Goal: Task Accomplishment & Management: Complete application form

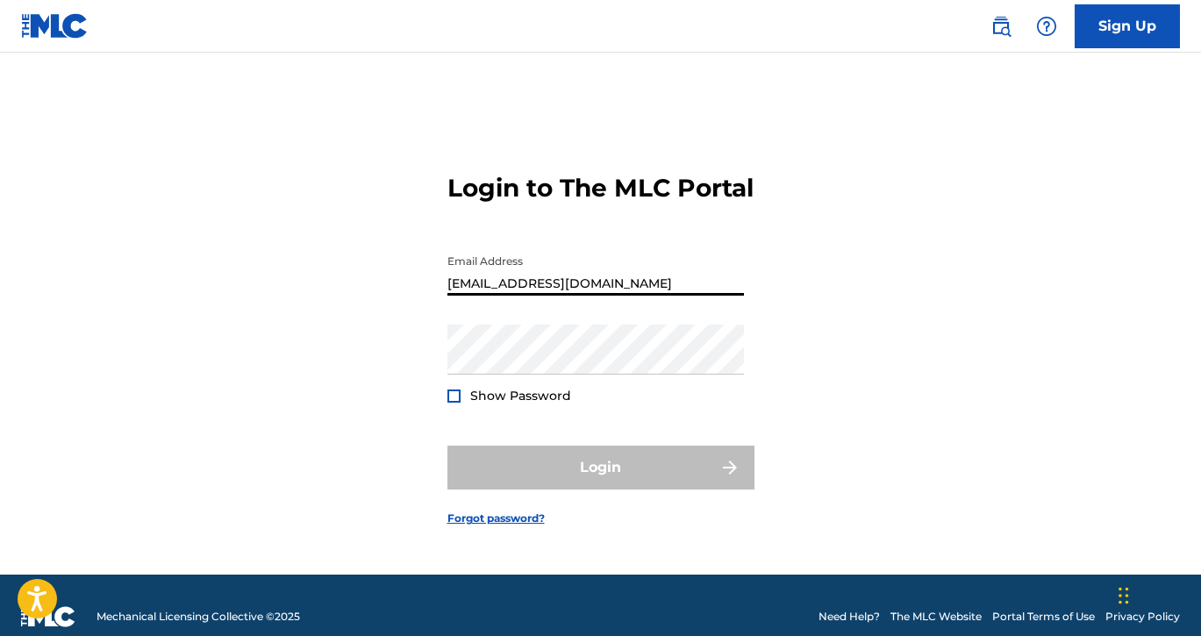
type input "[EMAIL_ADDRESS][DOMAIN_NAME]"
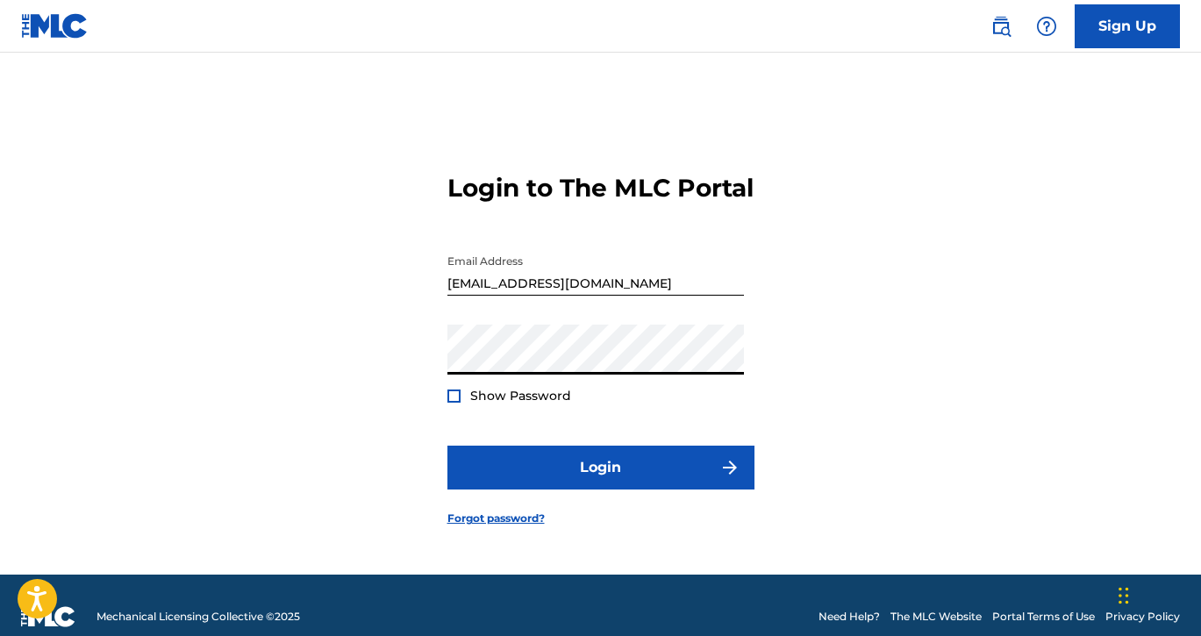
click at [600, 483] on button "Login" at bounding box center [601, 468] width 307 height 44
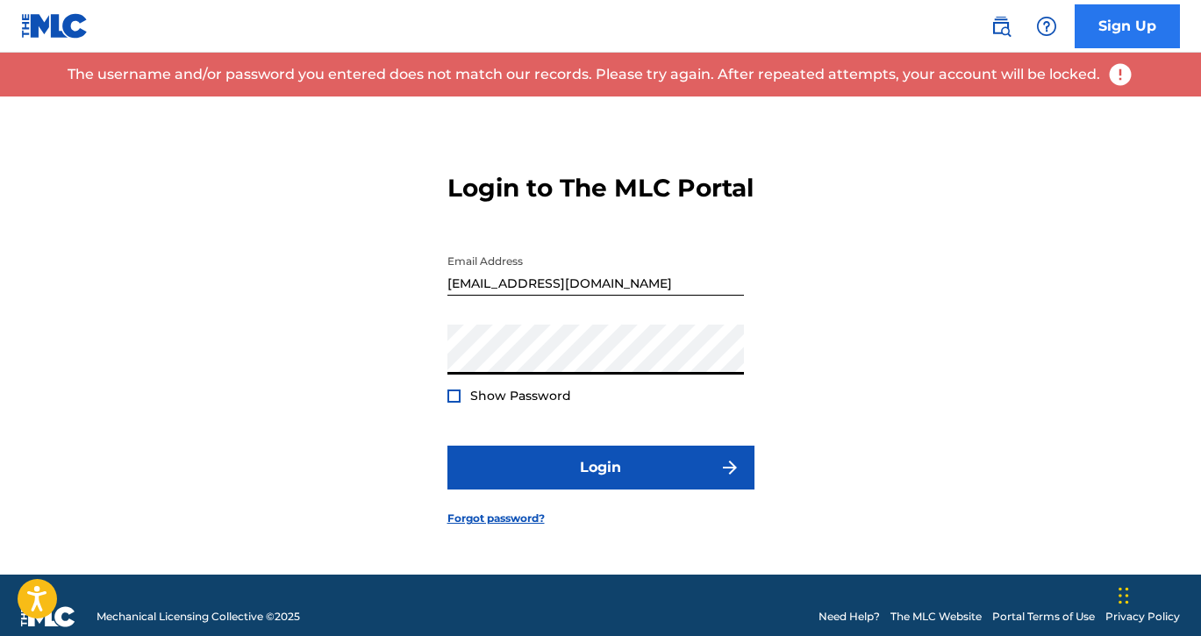
click at [1080, 25] on link "Sign Up" at bounding box center [1127, 26] width 105 height 44
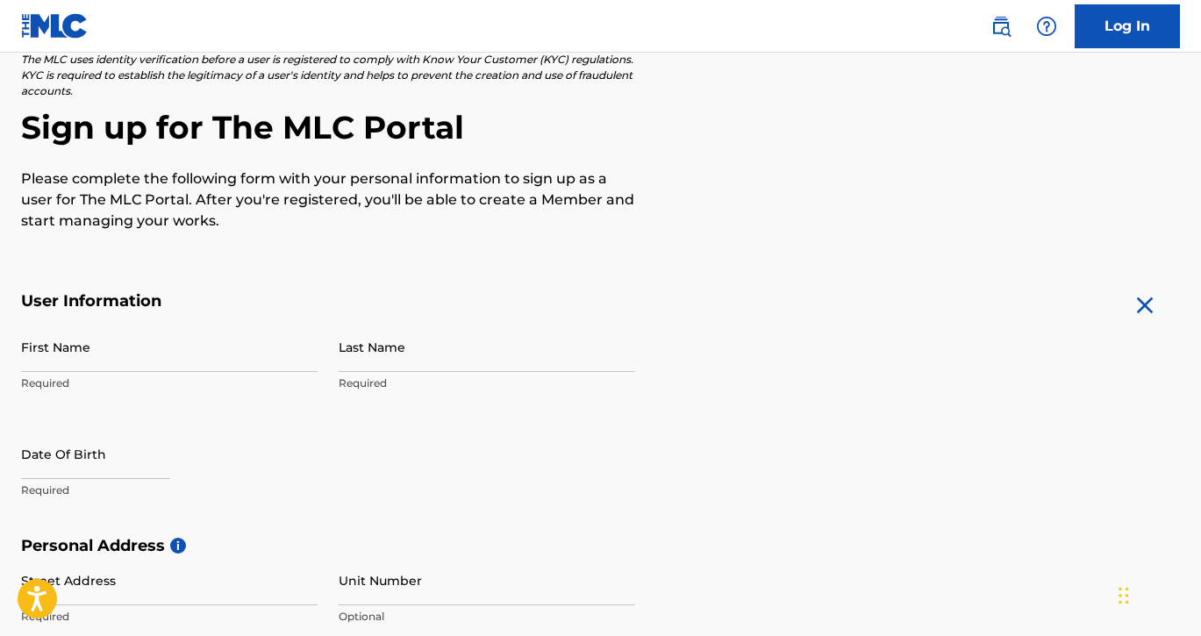
scroll to position [121, 0]
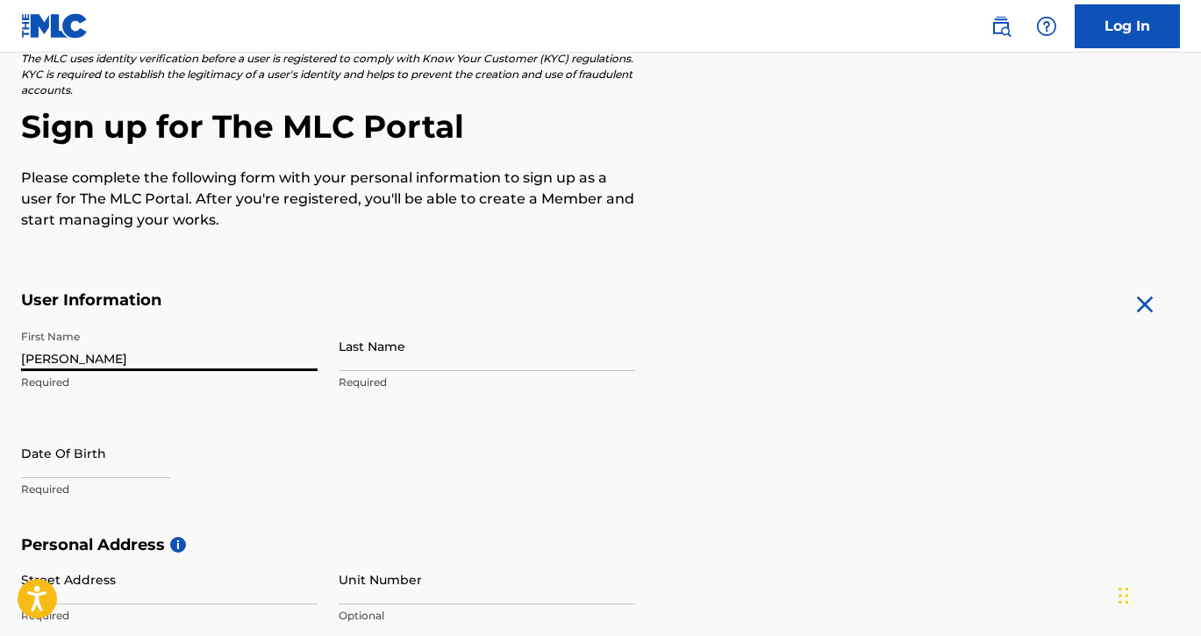
type input "[PERSON_NAME]"
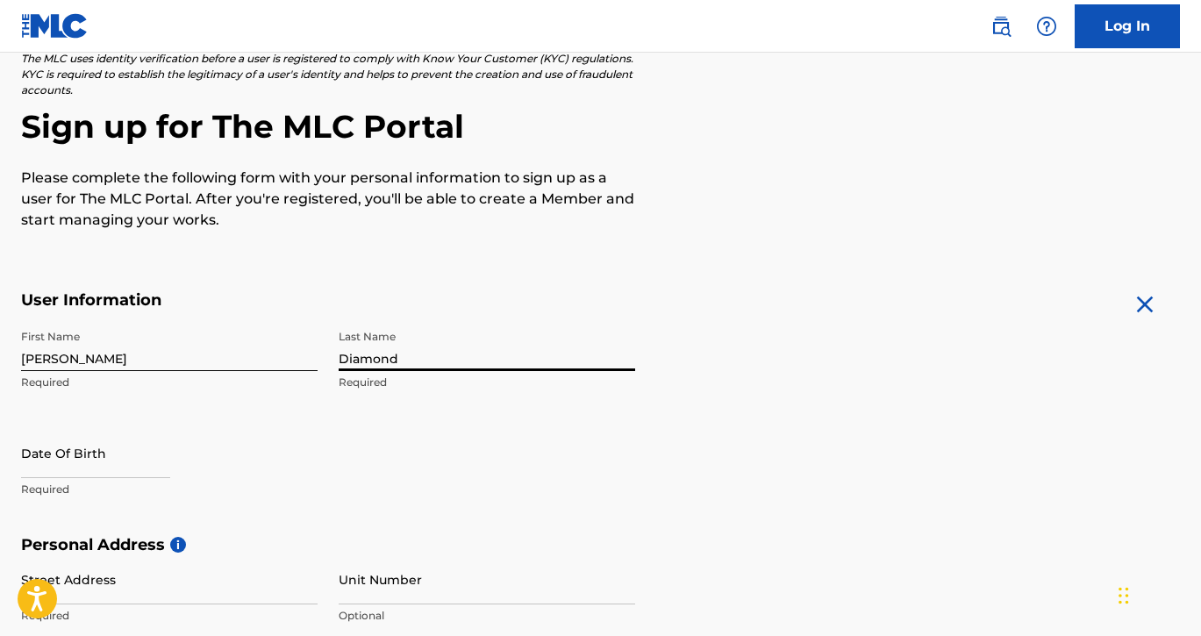
type input "Diamond"
select select "9"
select select "2025"
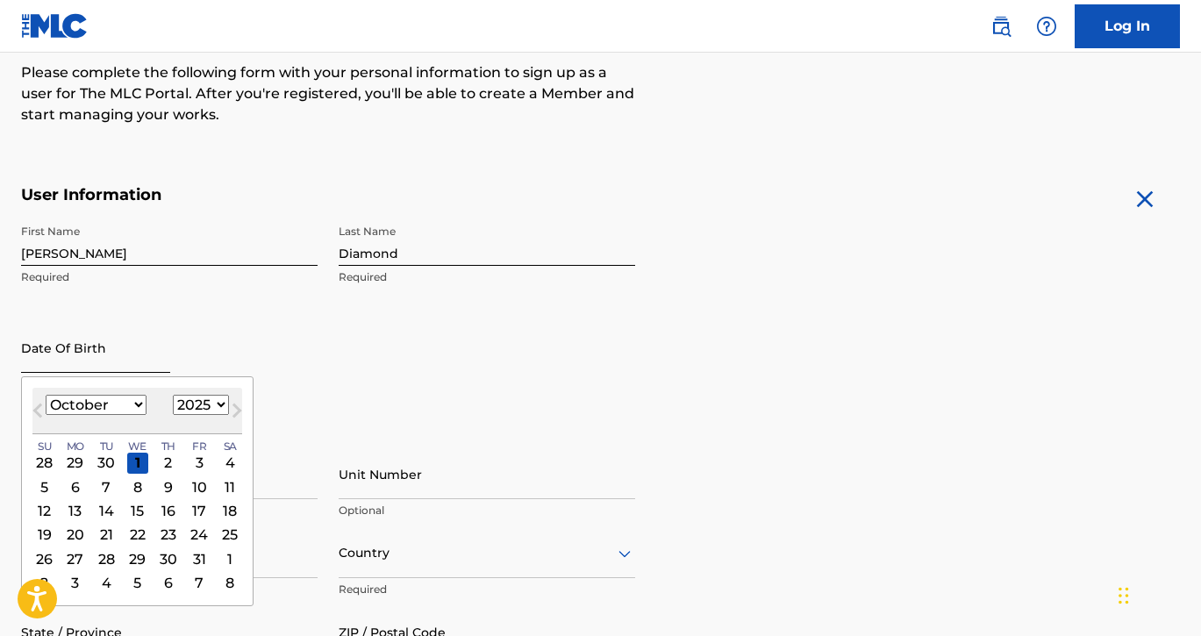
scroll to position [262, 0]
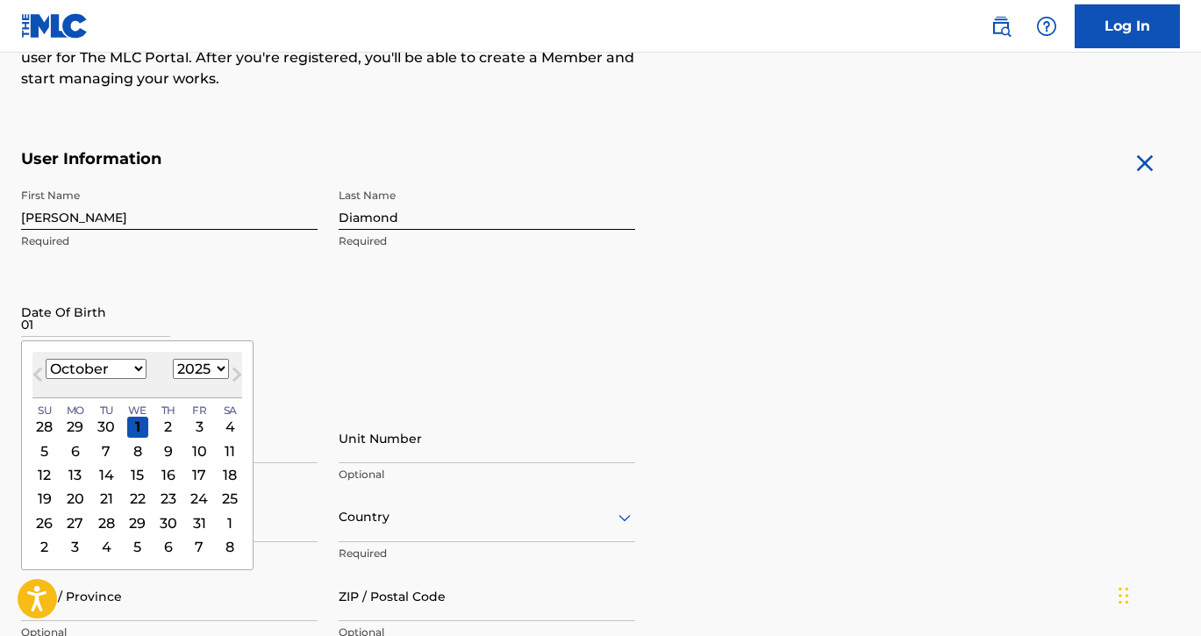
type input "0"
select select "0"
click at [191, 444] on div "10" at bounding box center [199, 451] width 21 height 21
type input "[DATE]"
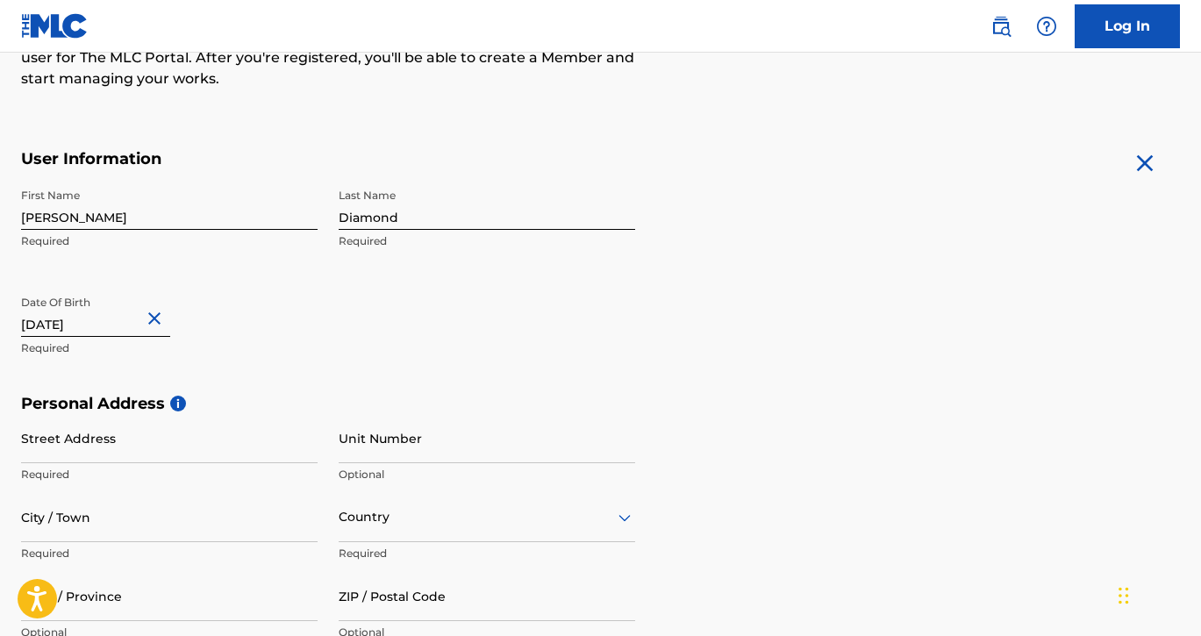
click at [140, 326] on input "[DATE]" at bounding box center [95, 312] width 149 height 50
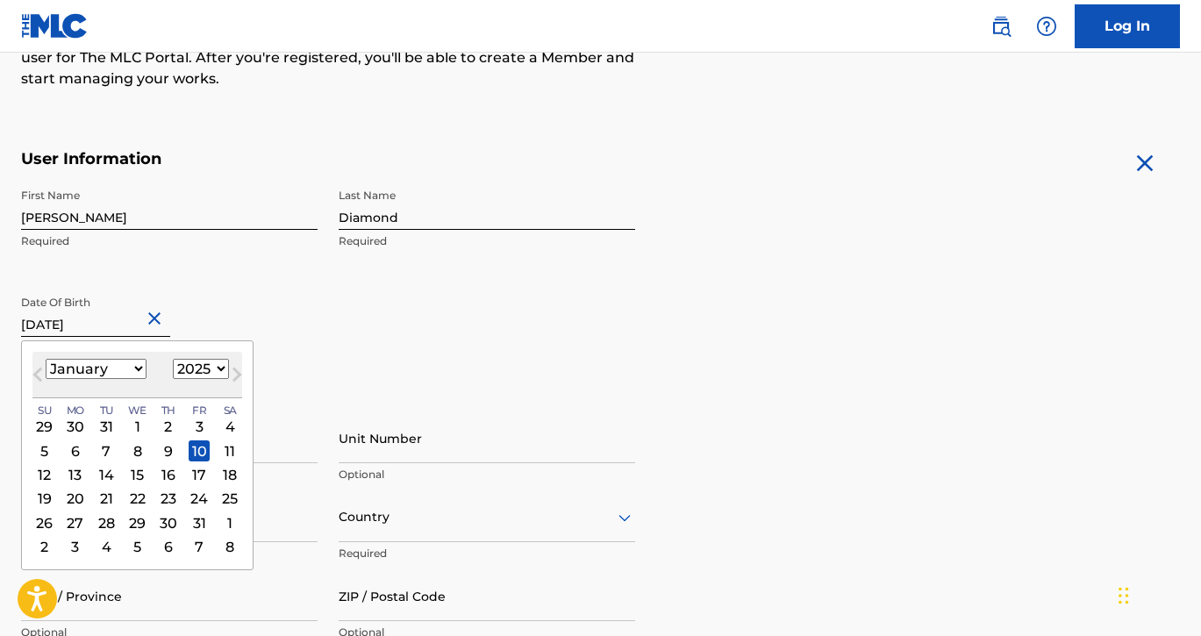
select select "1996"
click at [330, 326] on div "First Name [PERSON_NAME] Required Last Name Diamond Required Date Of Birth [DEM…" at bounding box center [328, 287] width 614 height 214
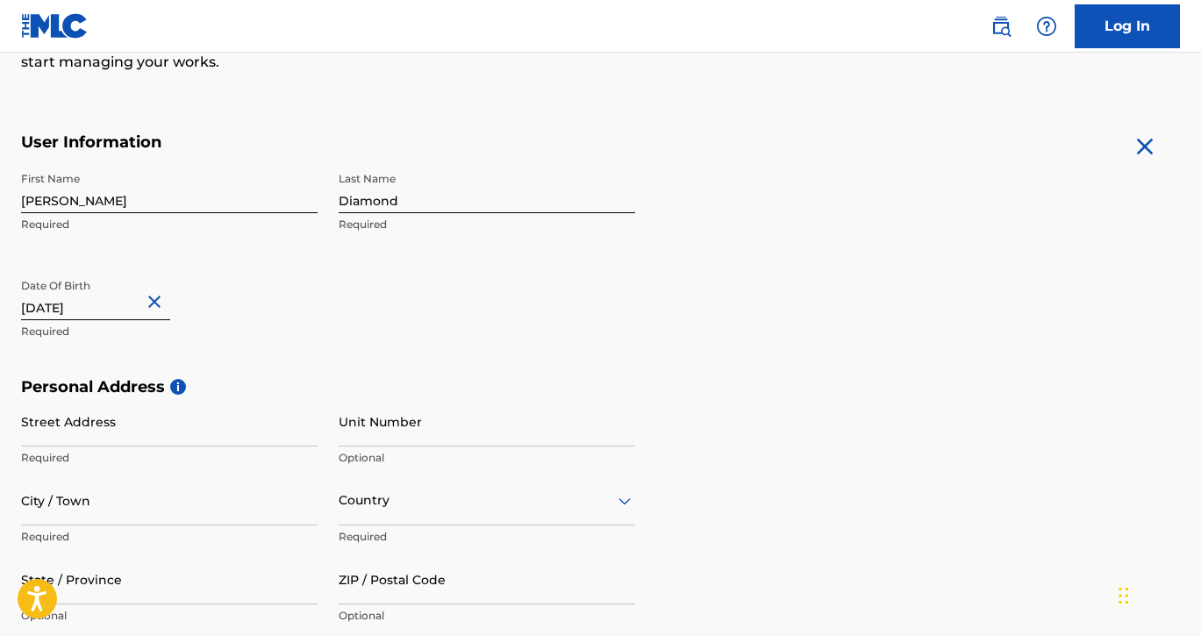
scroll to position [290, 0]
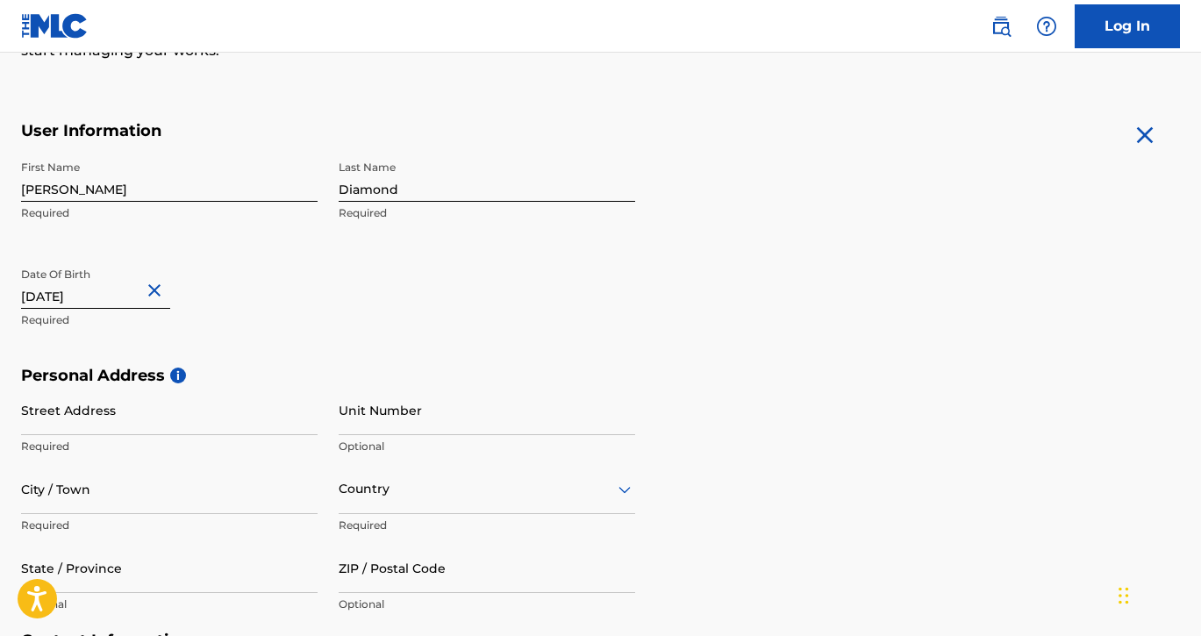
click at [123, 296] on input "[DATE]" at bounding box center [95, 284] width 149 height 50
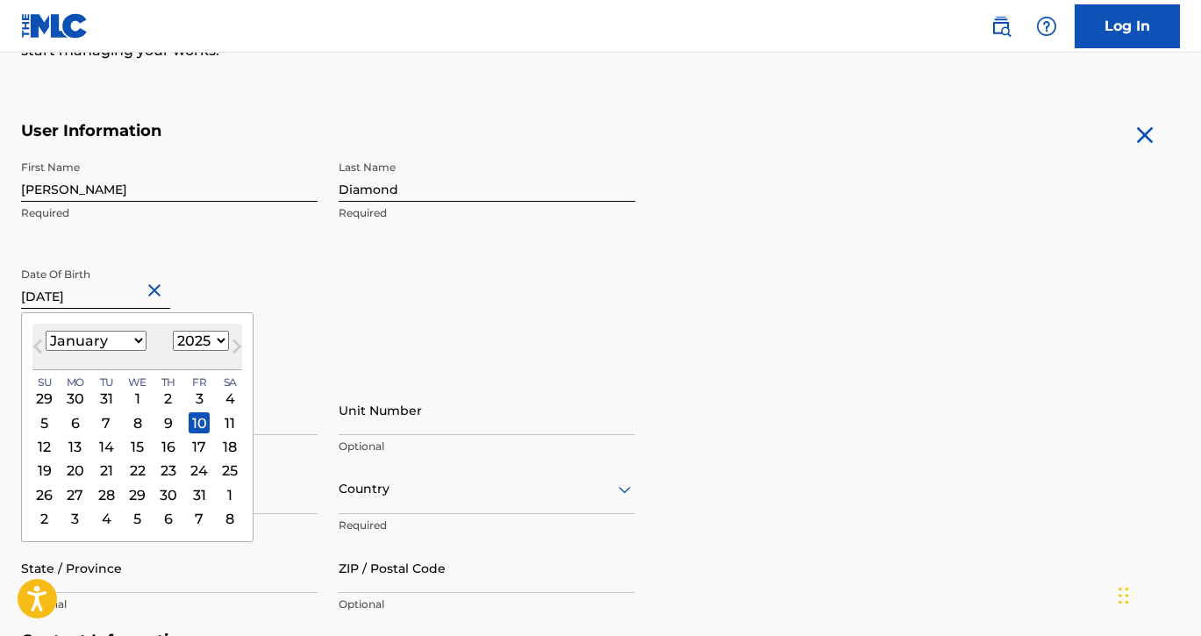
select select "1996"
click at [135, 419] on div "10" at bounding box center [137, 422] width 21 height 21
type input "[DATE]"
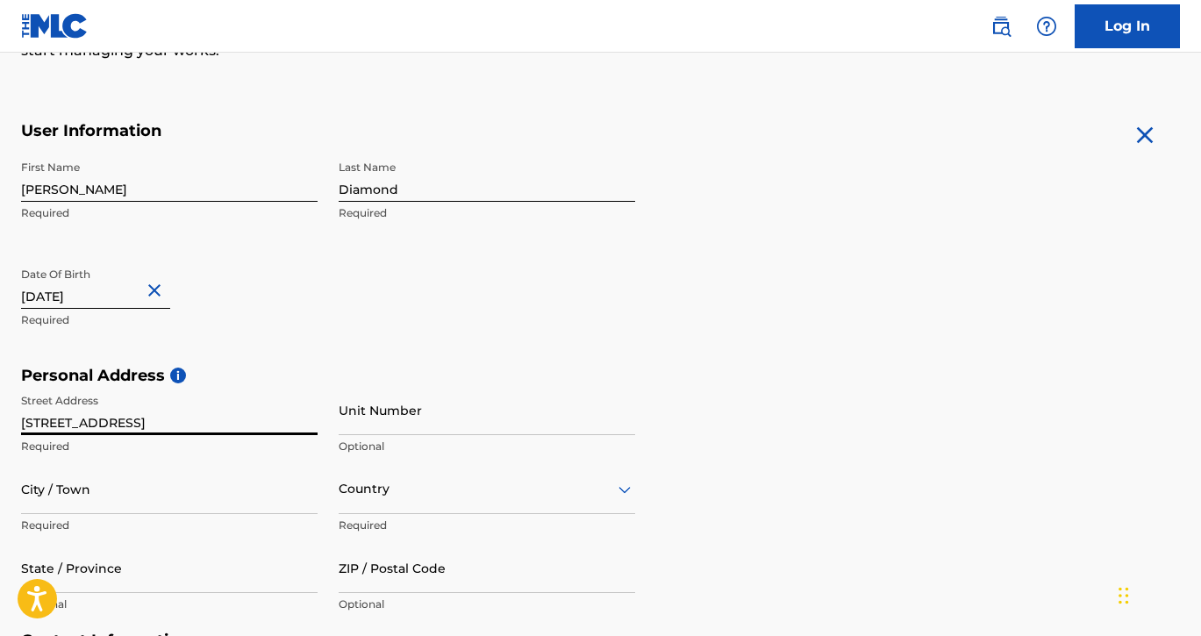
type input "[STREET_ADDRESS]"
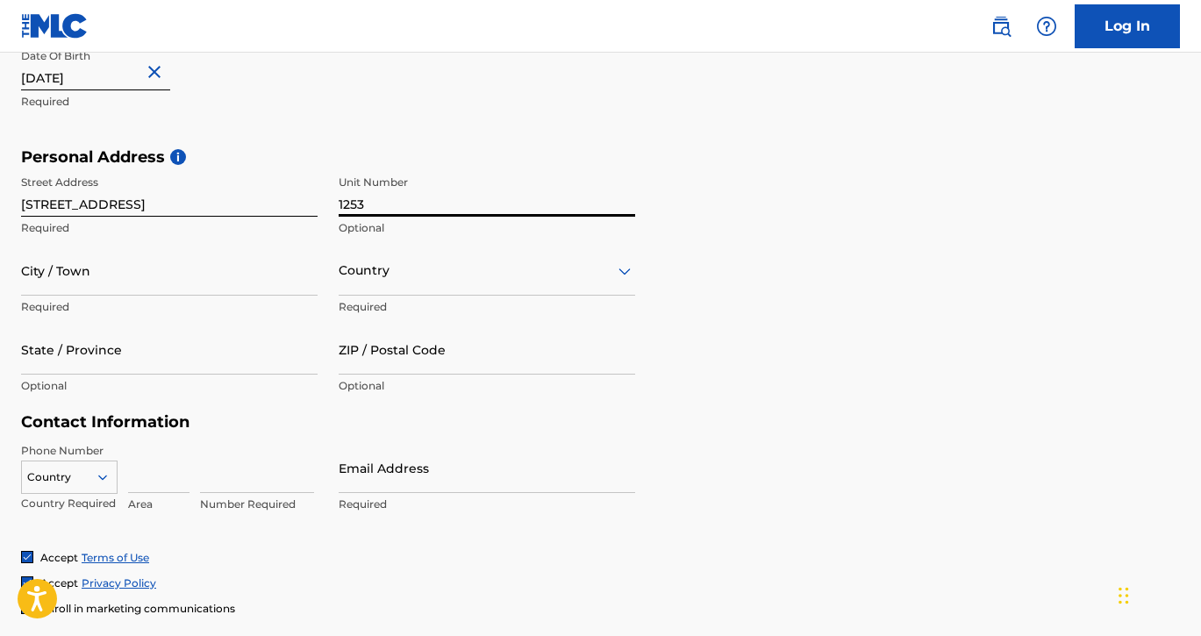
scroll to position [524, 0]
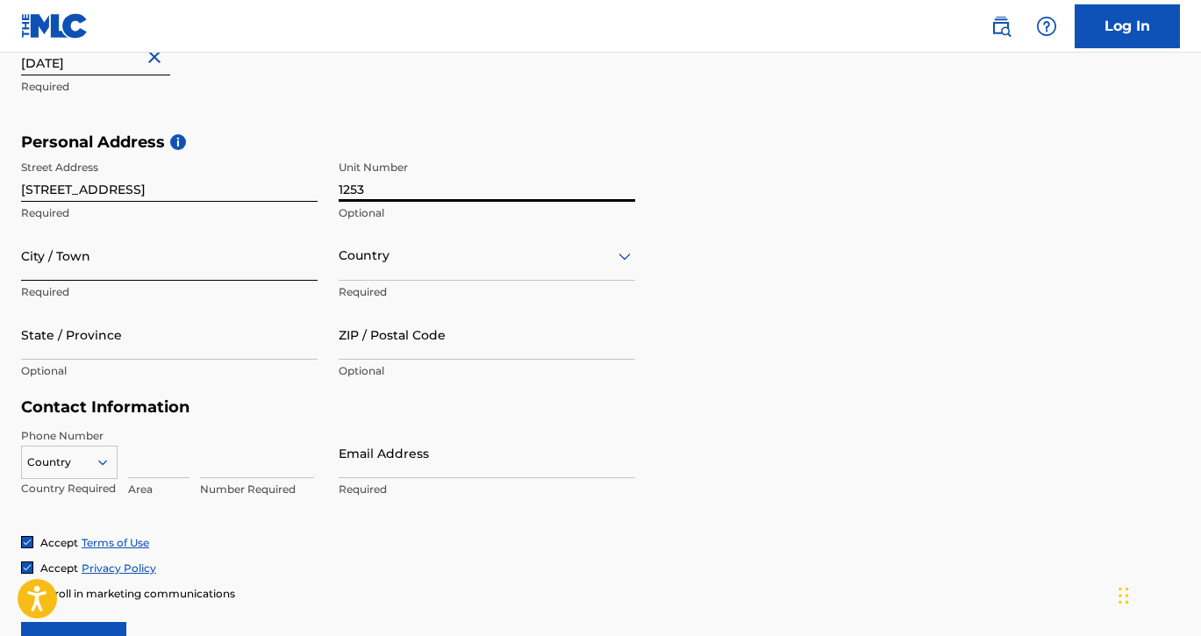
type input "1253"
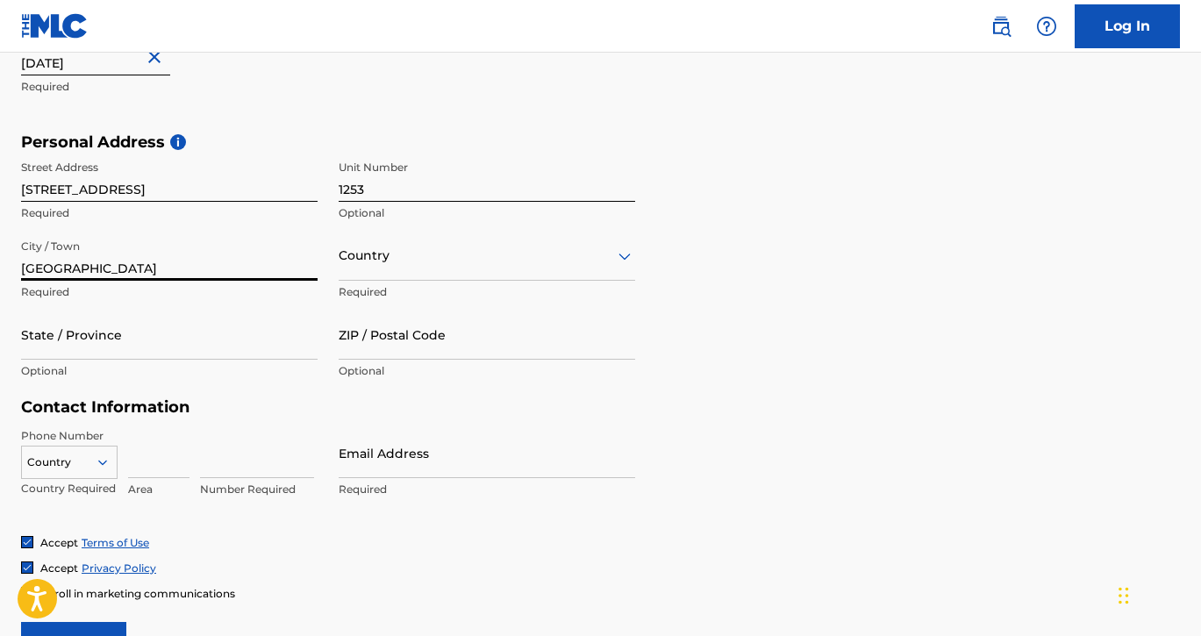
type input "[GEOGRAPHIC_DATA]"
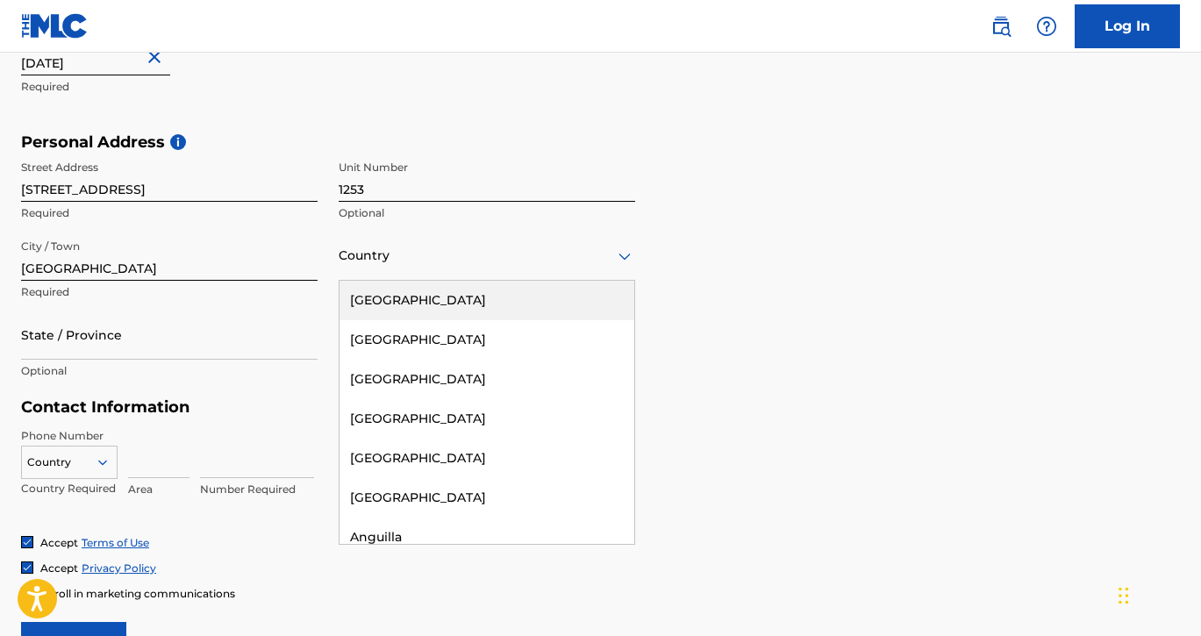
click at [375, 263] on div at bounding box center [487, 256] width 297 height 22
click at [387, 297] on div "[GEOGRAPHIC_DATA]" at bounding box center [487, 300] width 295 height 39
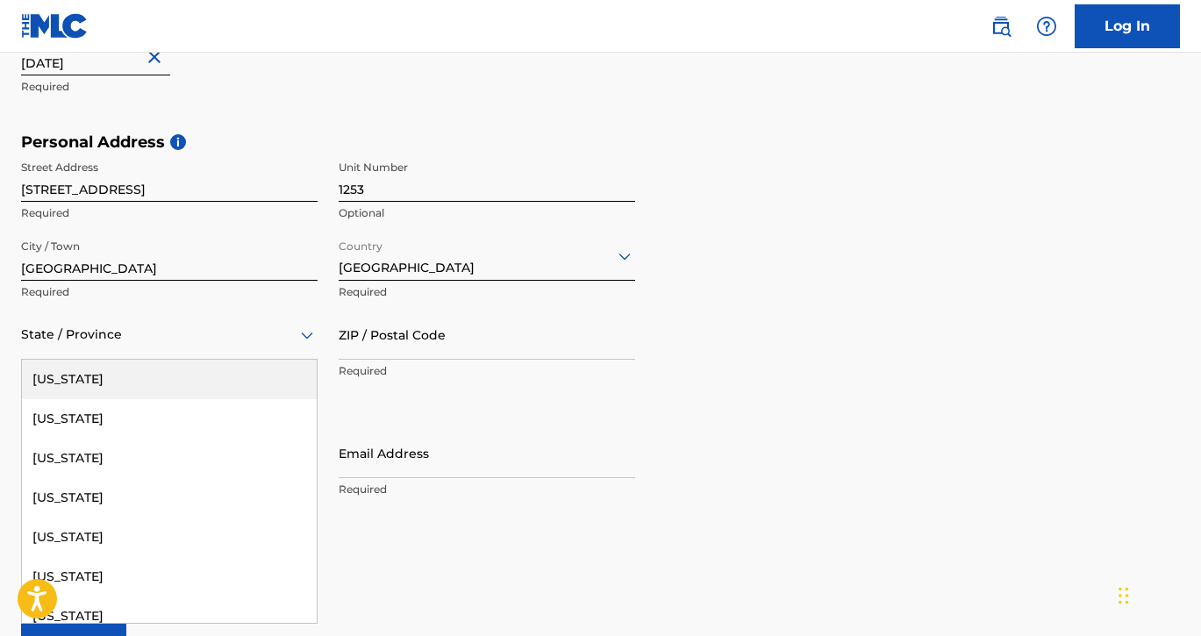
click at [176, 341] on div at bounding box center [169, 335] width 297 height 22
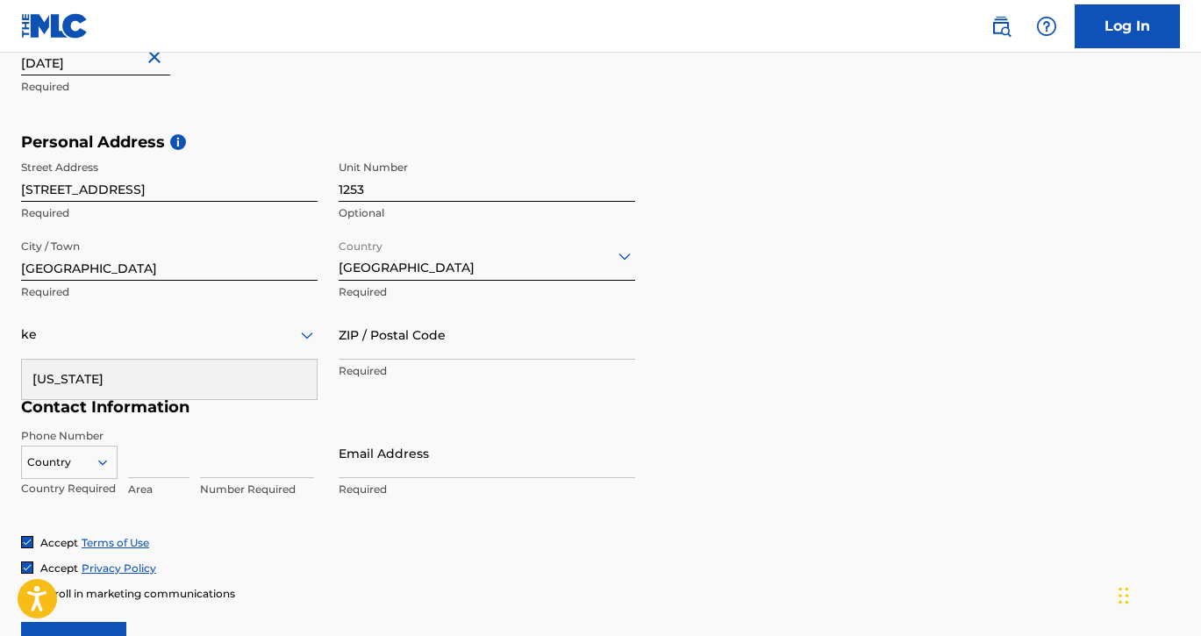
type input "[PERSON_NAME]"
click at [161, 373] on div "[US_STATE]" at bounding box center [169, 379] width 295 height 39
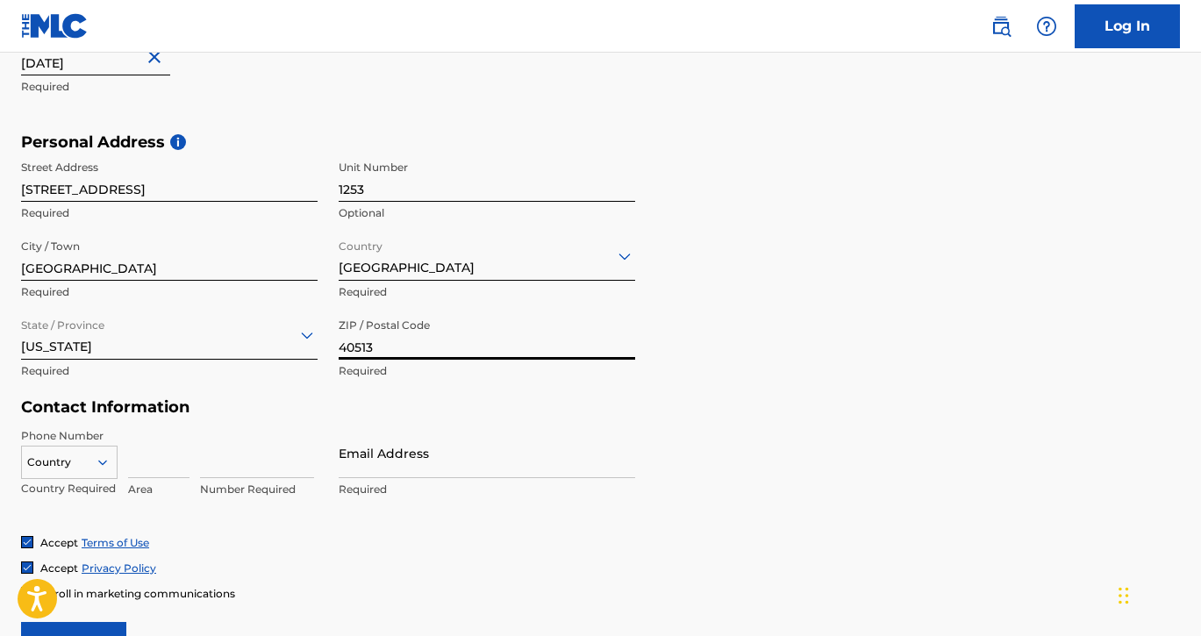
type input "40513"
click at [610, 410] on h5 "Contact Information" at bounding box center [328, 408] width 614 height 20
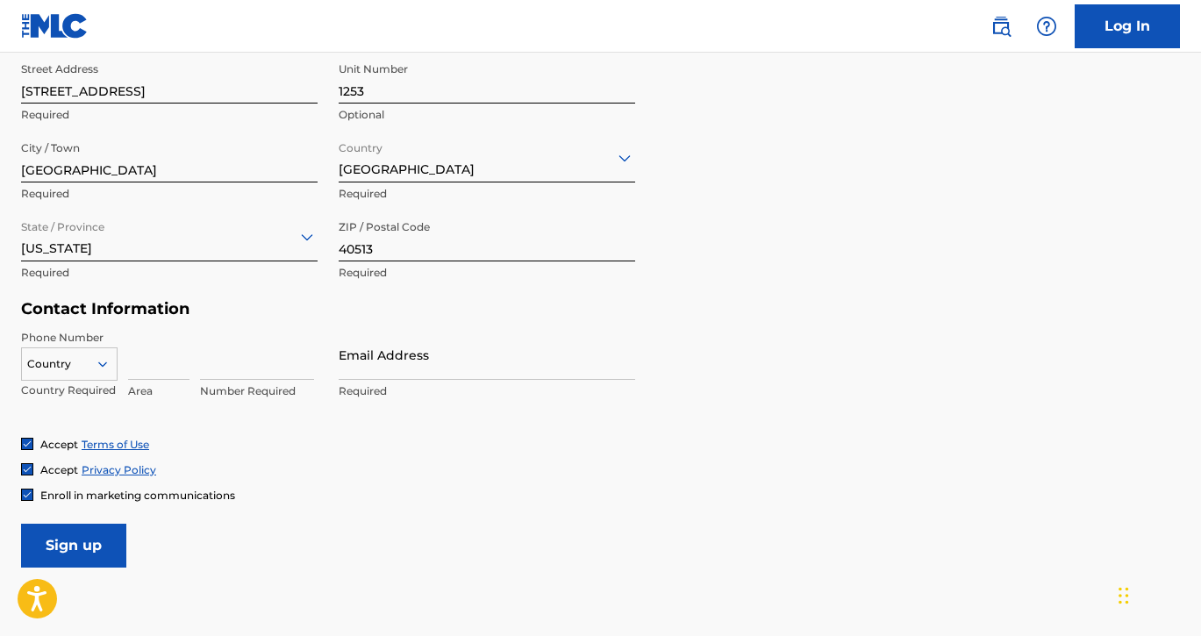
click at [75, 374] on div "Country" at bounding box center [69, 360] width 97 height 26
click at [143, 355] on input at bounding box center [158, 355] width 61 height 50
type input "859"
type input "4023338"
type input "[EMAIL_ADDRESS][DOMAIN_NAME]"
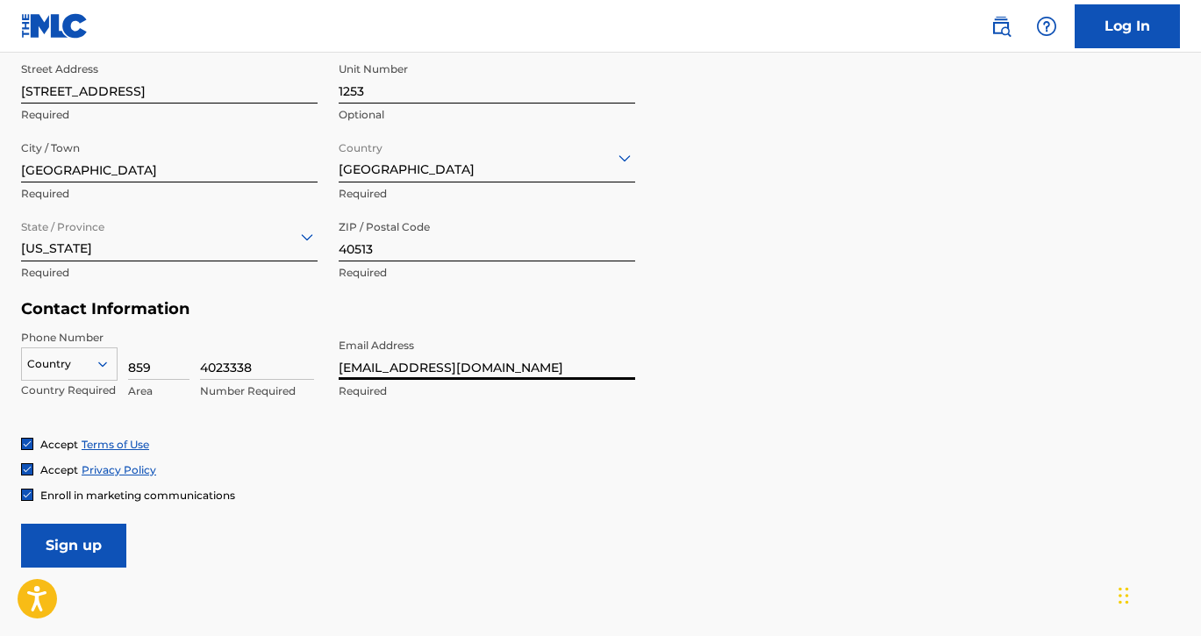
click at [23, 493] on img at bounding box center [27, 495] width 11 height 11
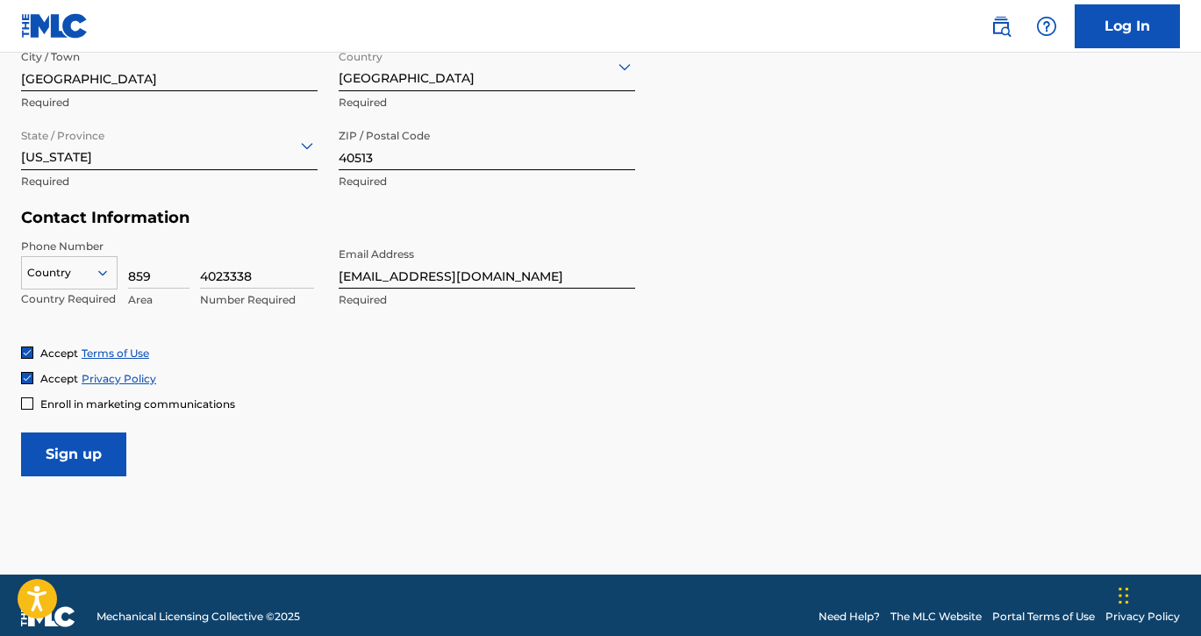
scroll to position [718, 0]
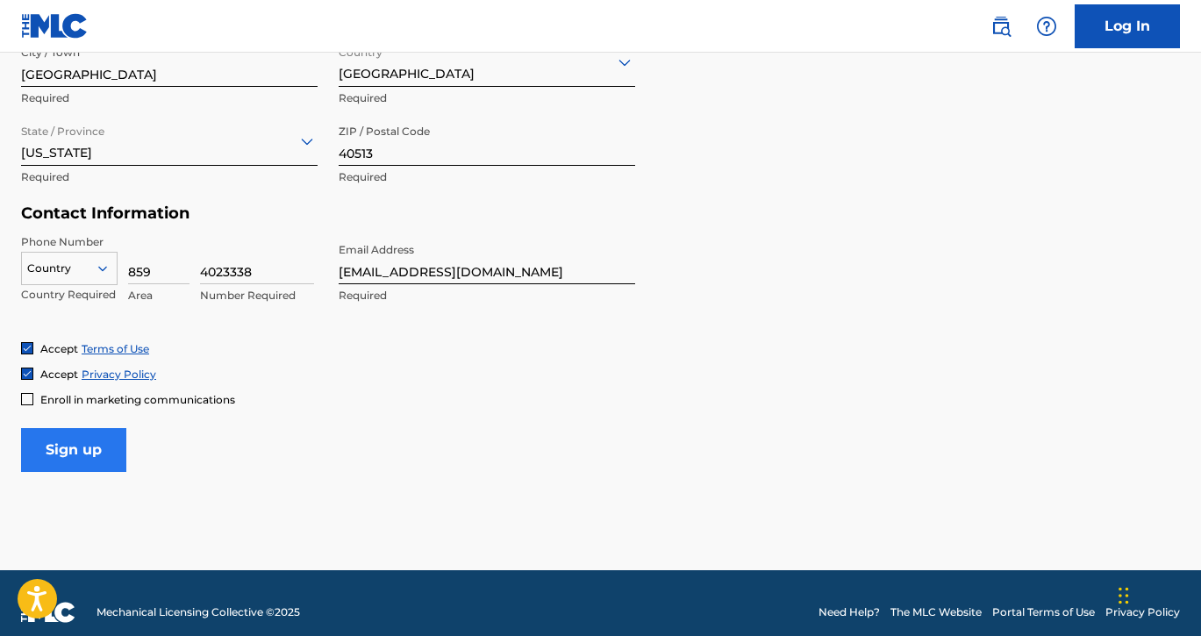
click at [98, 441] on input "Sign up" at bounding box center [73, 450] width 105 height 44
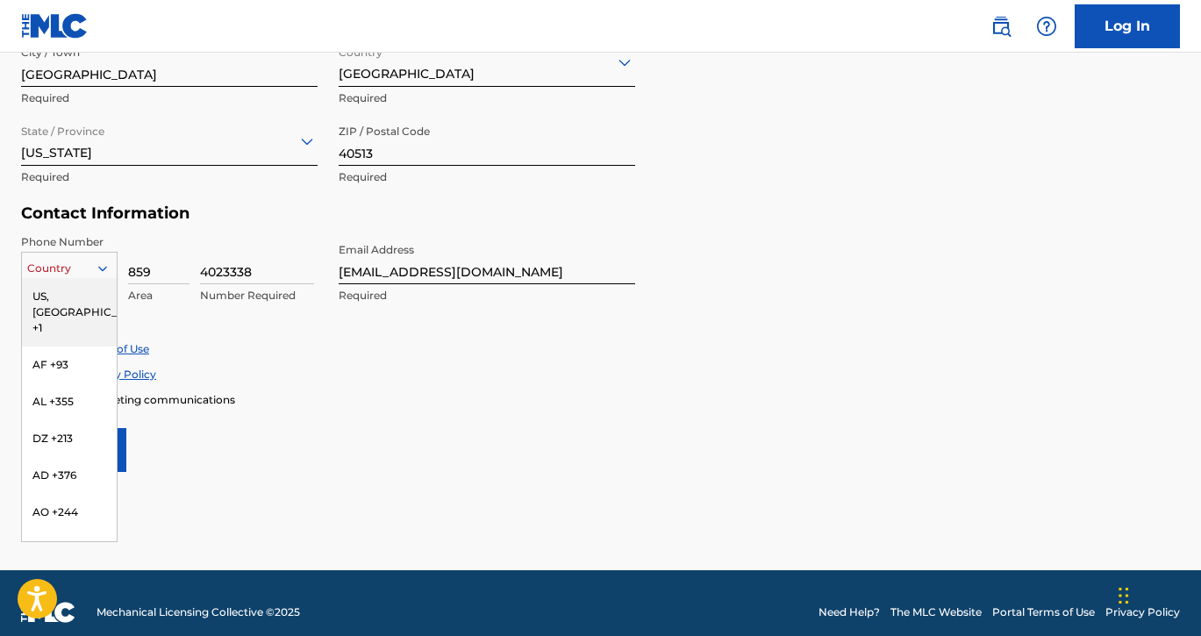
click at [75, 256] on div "Country" at bounding box center [69, 268] width 97 height 33
click at [75, 307] on div "US, [GEOGRAPHIC_DATA] +1" at bounding box center [69, 312] width 95 height 68
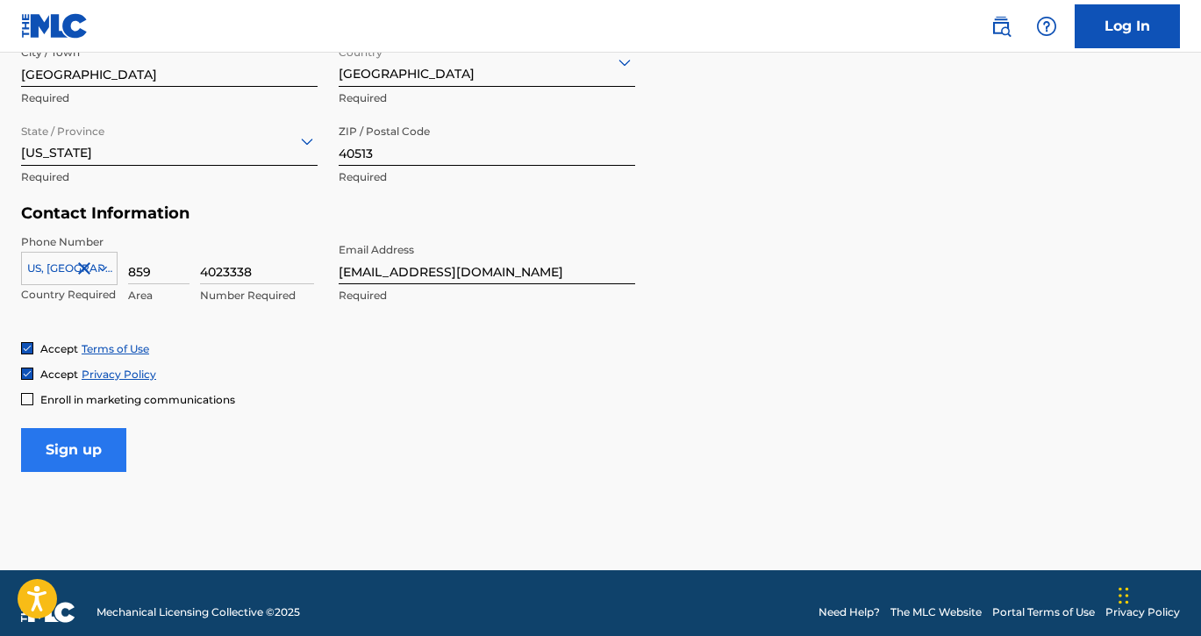
click at [111, 456] on input "Sign up" at bounding box center [73, 450] width 105 height 44
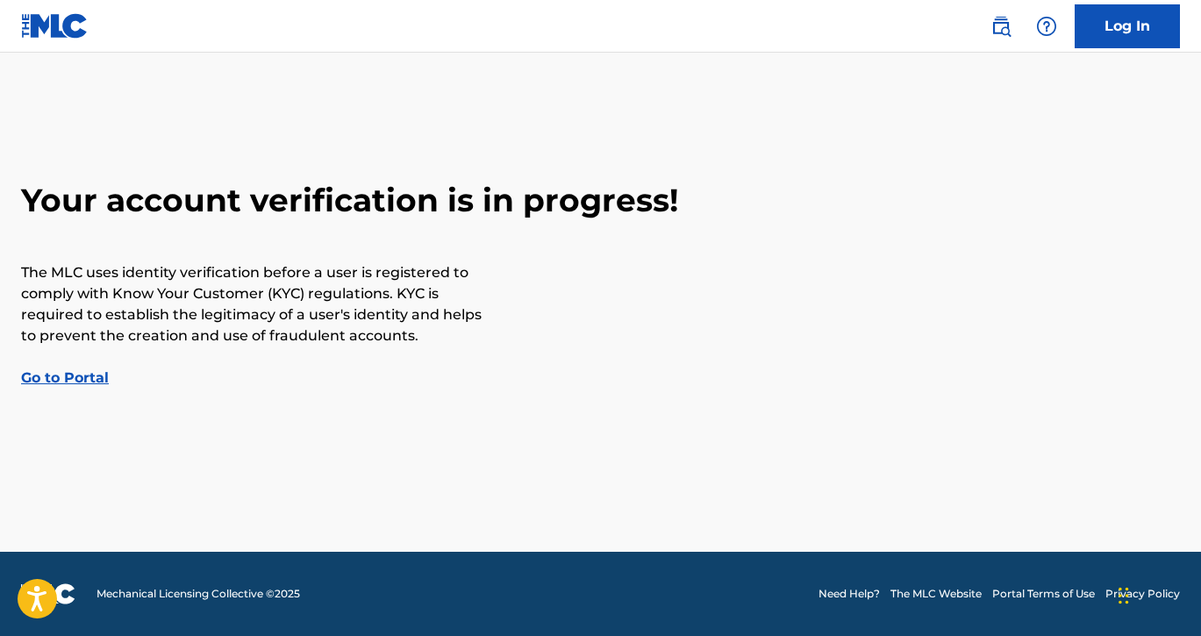
click at [90, 383] on link "Go to Portal" at bounding box center [65, 377] width 88 height 17
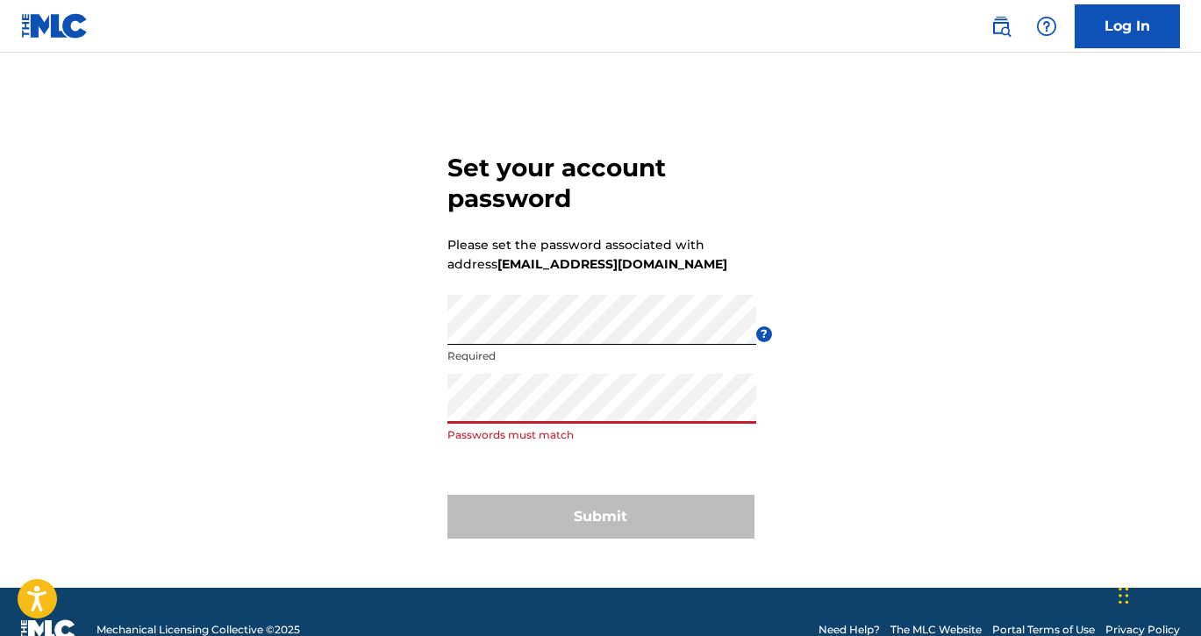
click at [600, 517] on button "Submit" at bounding box center [601, 517] width 307 height 44
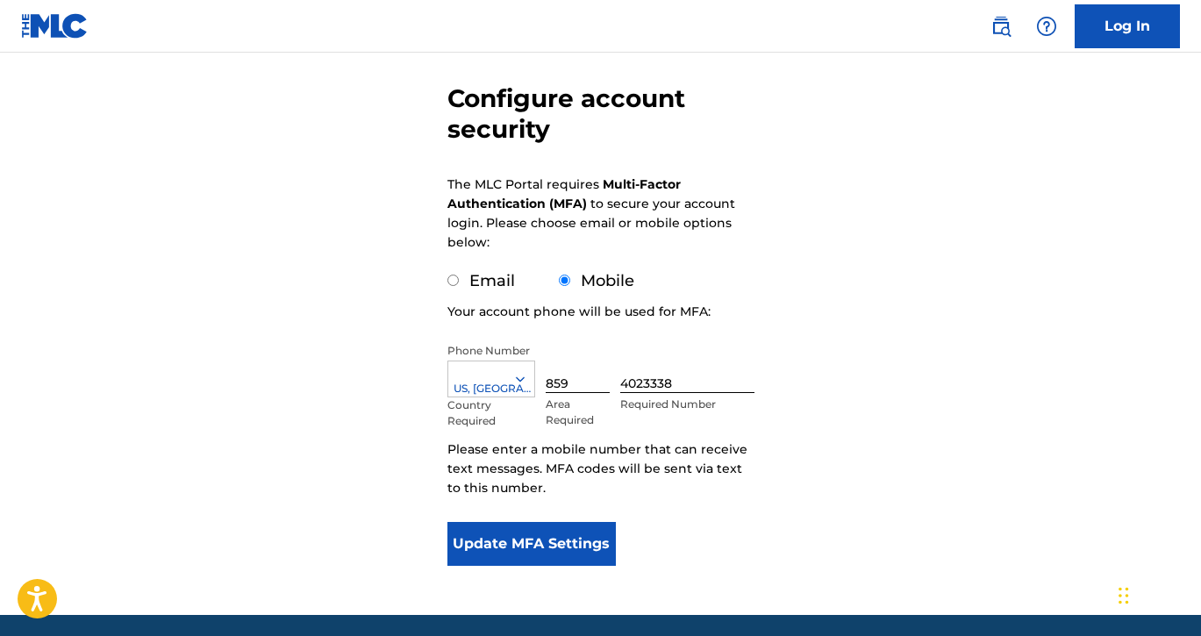
scroll to position [168, 0]
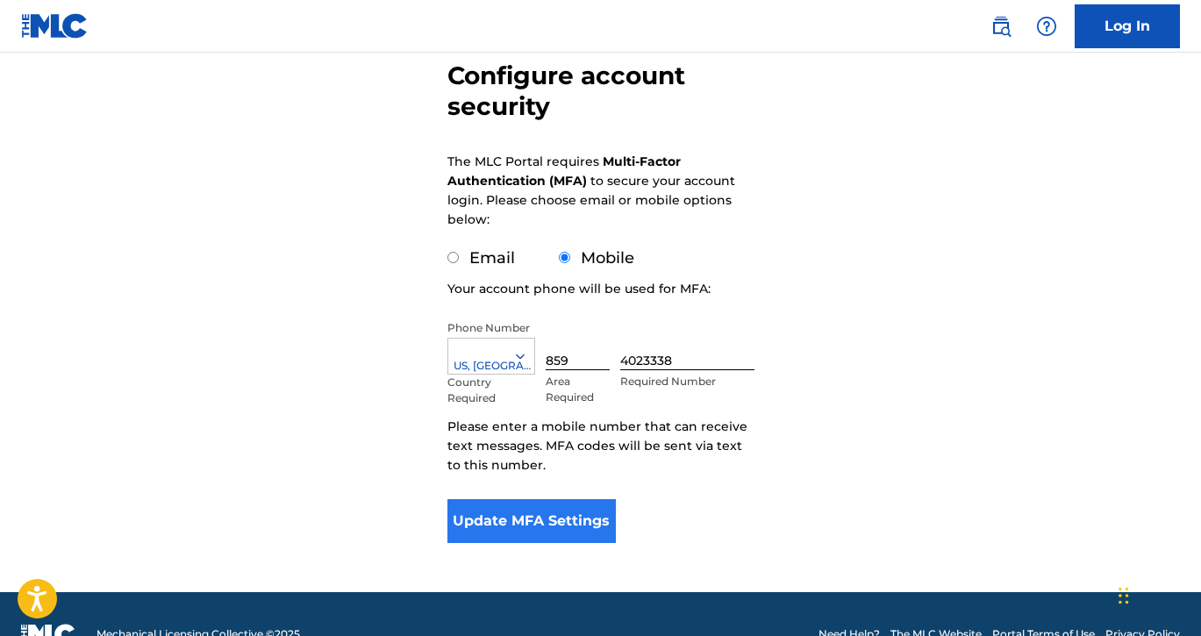
click at [500, 513] on button "Update MFA Settings" at bounding box center [532, 521] width 169 height 44
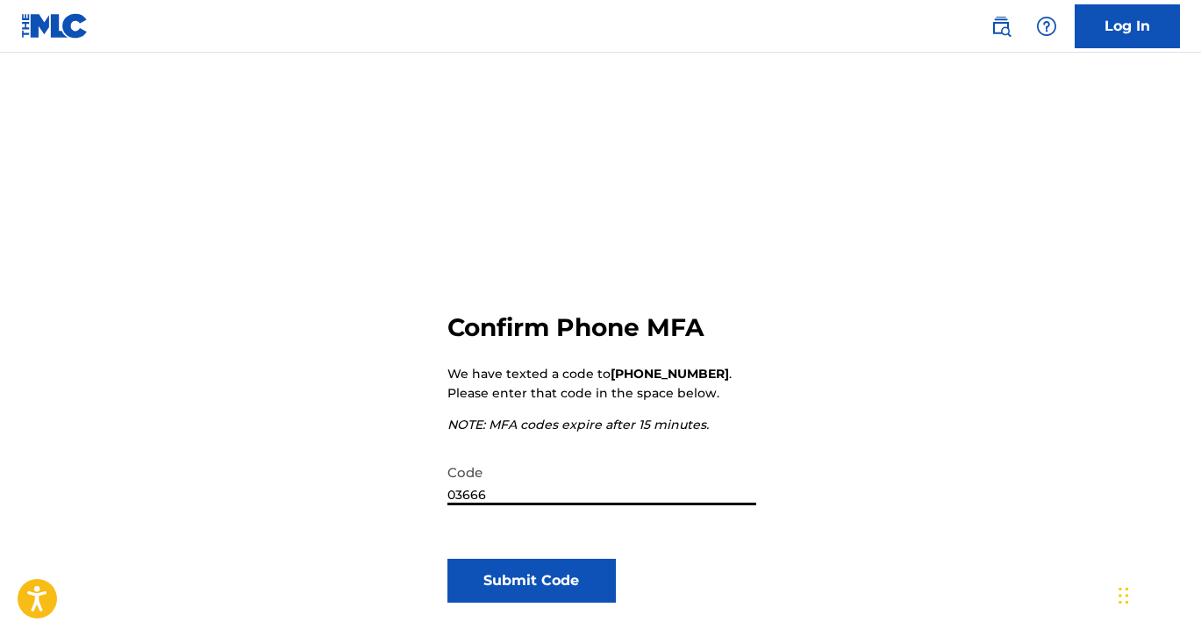
type input "036668"
click at [531, 581] on button "Submit Code" at bounding box center [532, 581] width 169 height 44
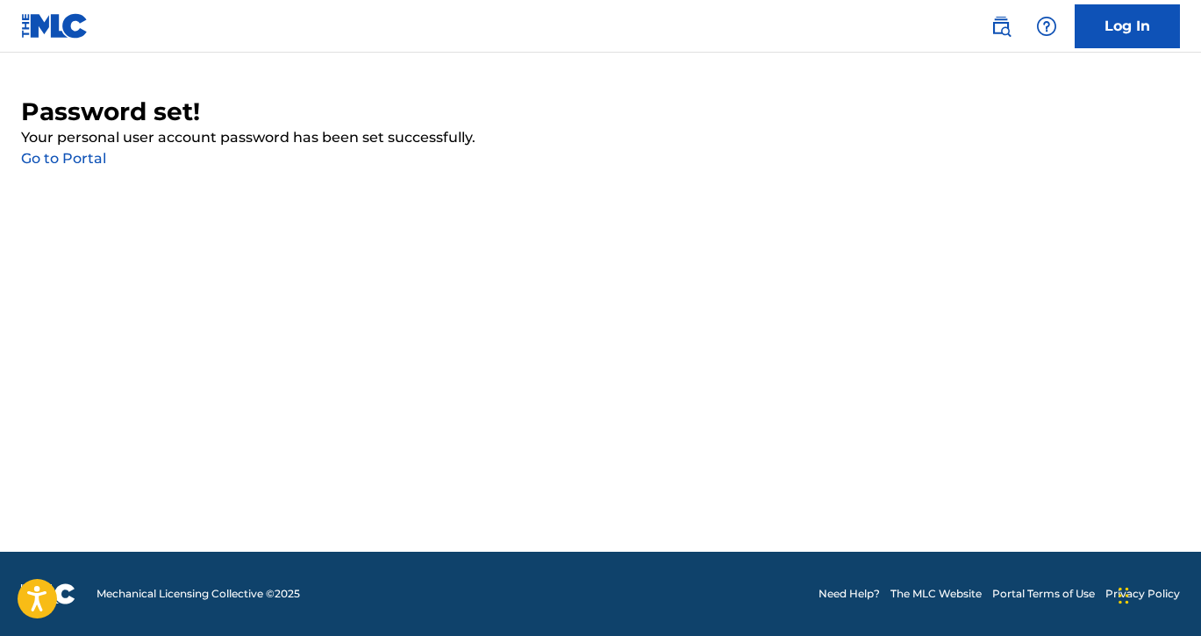
click at [77, 158] on link "Go to Portal" at bounding box center [63, 158] width 85 height 17
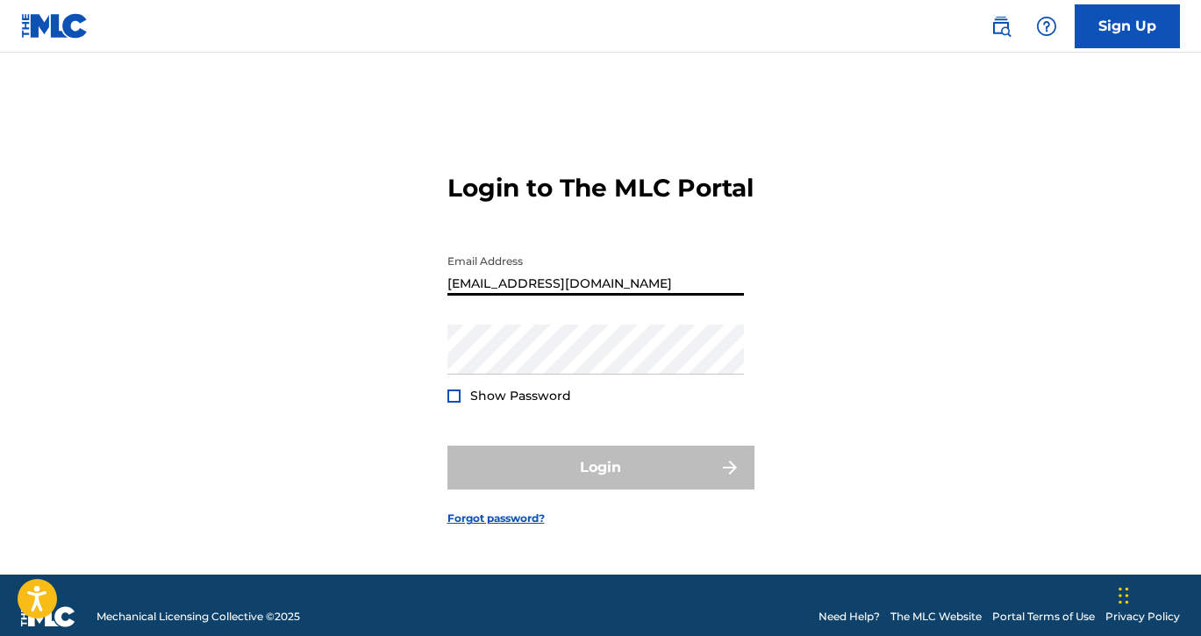
type input "[EMAIL_ADDRESS][DOMAIN_NAME]"
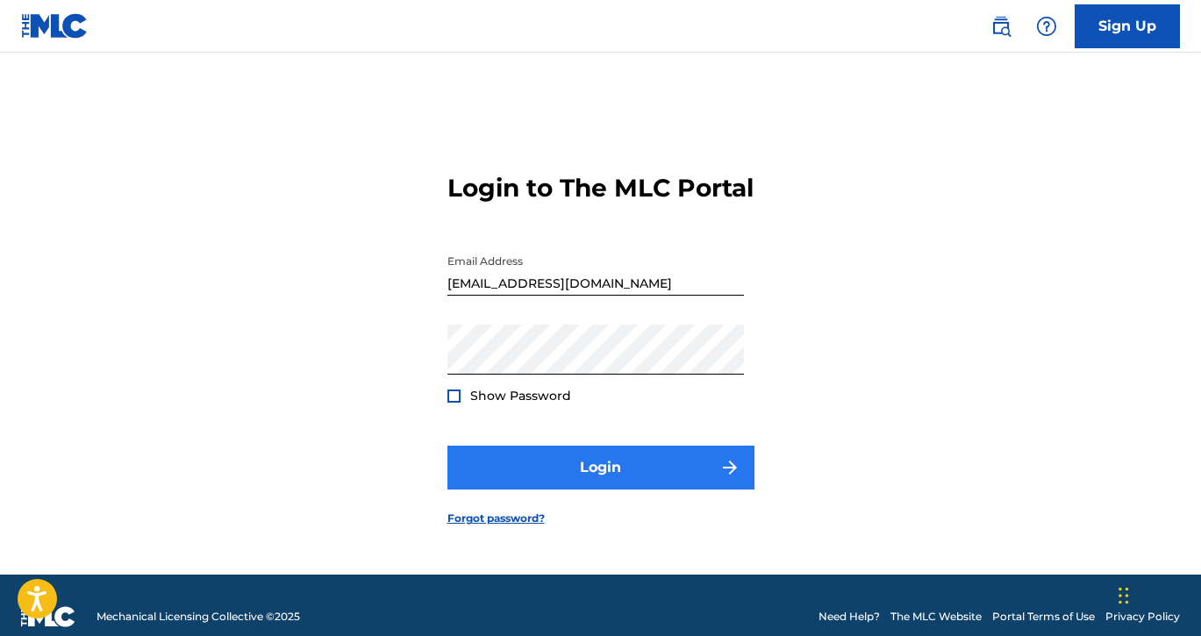
click at [684, 472] on button "Login" at bounding box center [601, 468] width 307 height 44
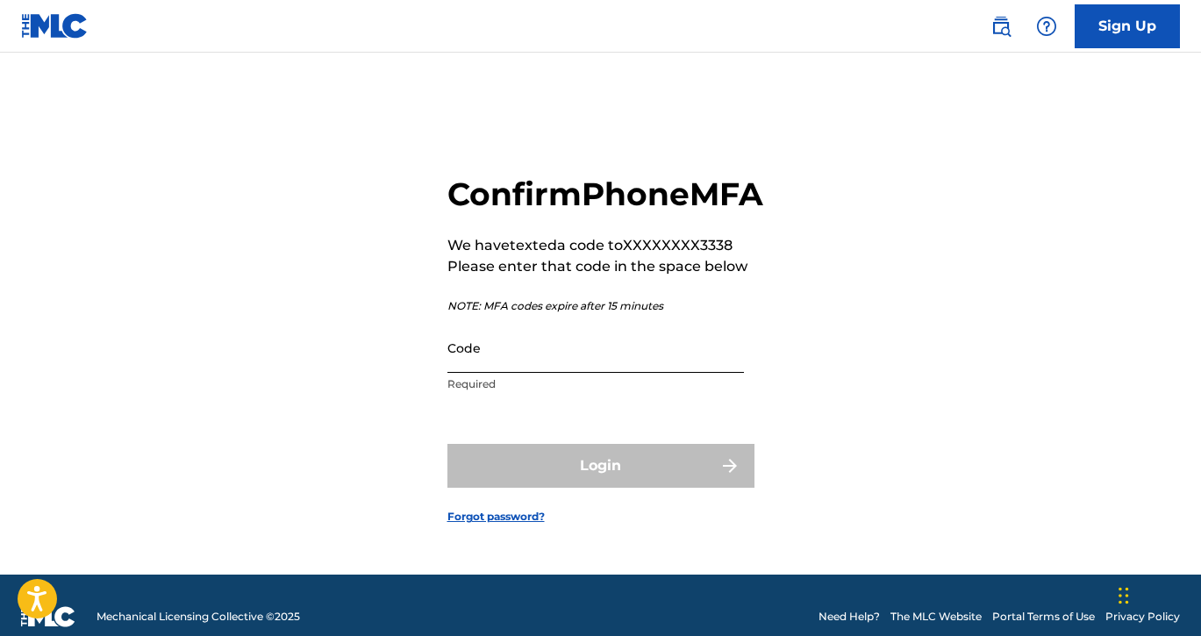
click at [555, 369] on input "Code" at bounding box center [596, 348] width 297 height 50
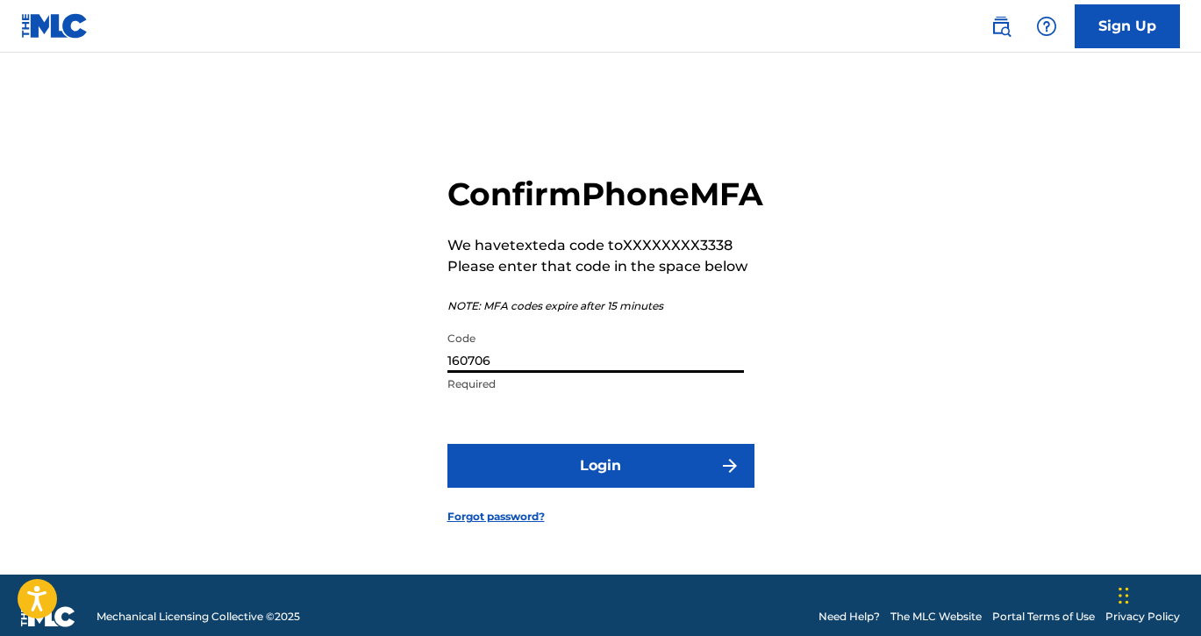
type input "160706"
click at [600, 485] on button "Login" at bounding box center [601, 466] width 307 height 44
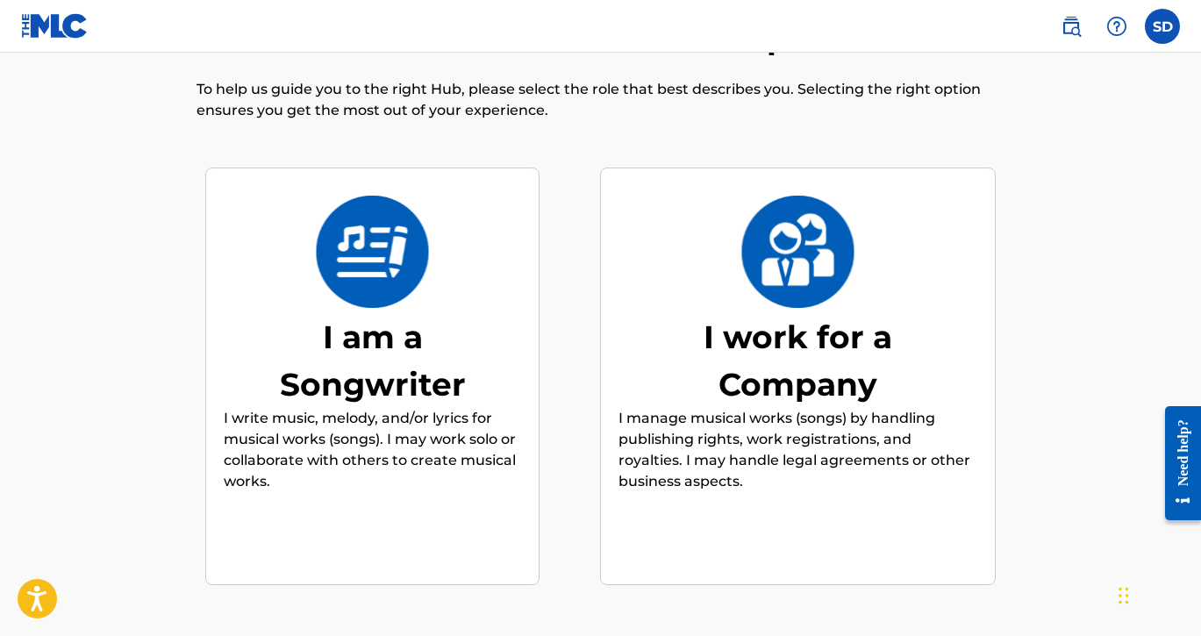
click at [421, 327] on div "I am a Songwriter" at bounding box center [372, 360] width 263 height 95
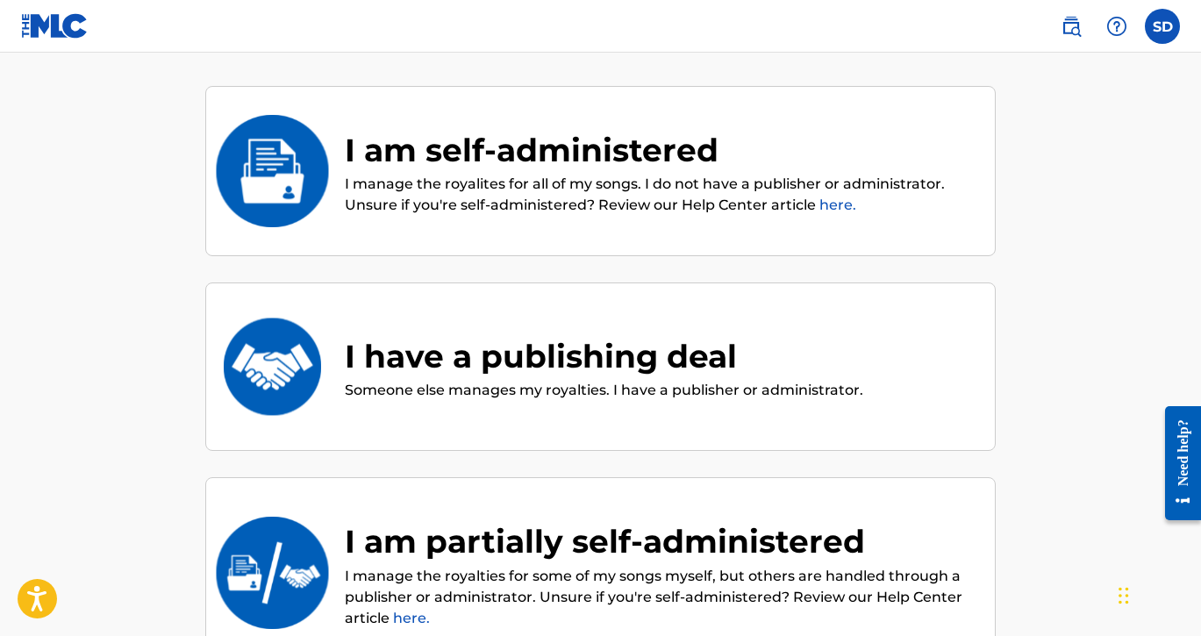
scroll to position [148, 0]
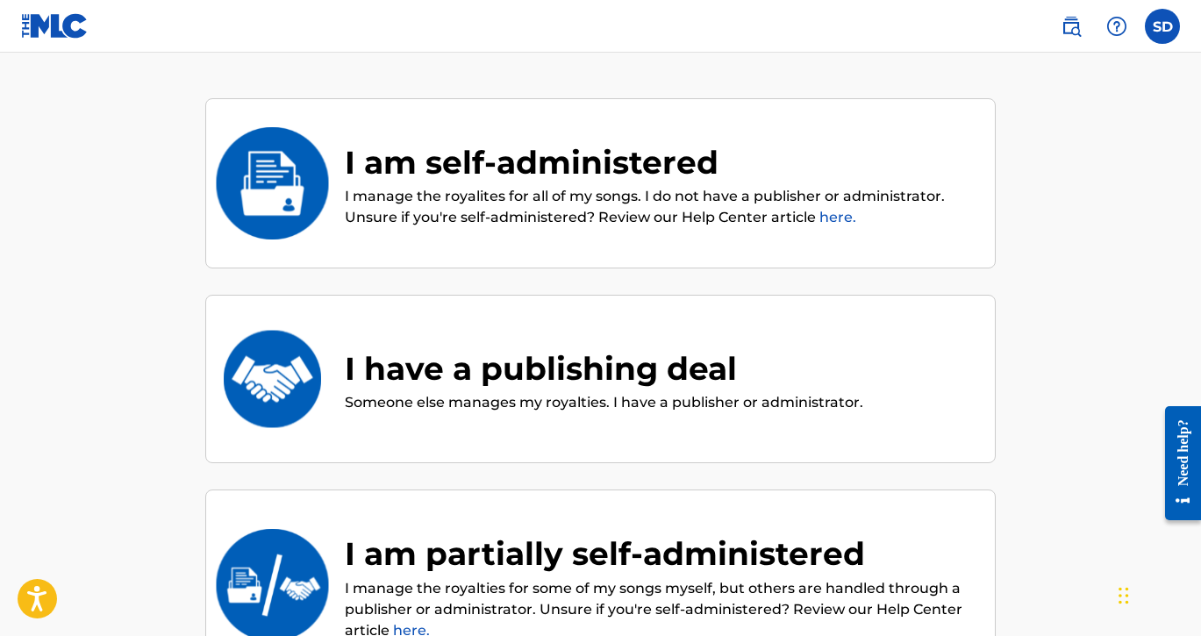
click at [514, 244] on div "I am self-administered I manage the royalites for all of my songs. I do not hav…" at bounding box center [600, 183] width 791 height 171
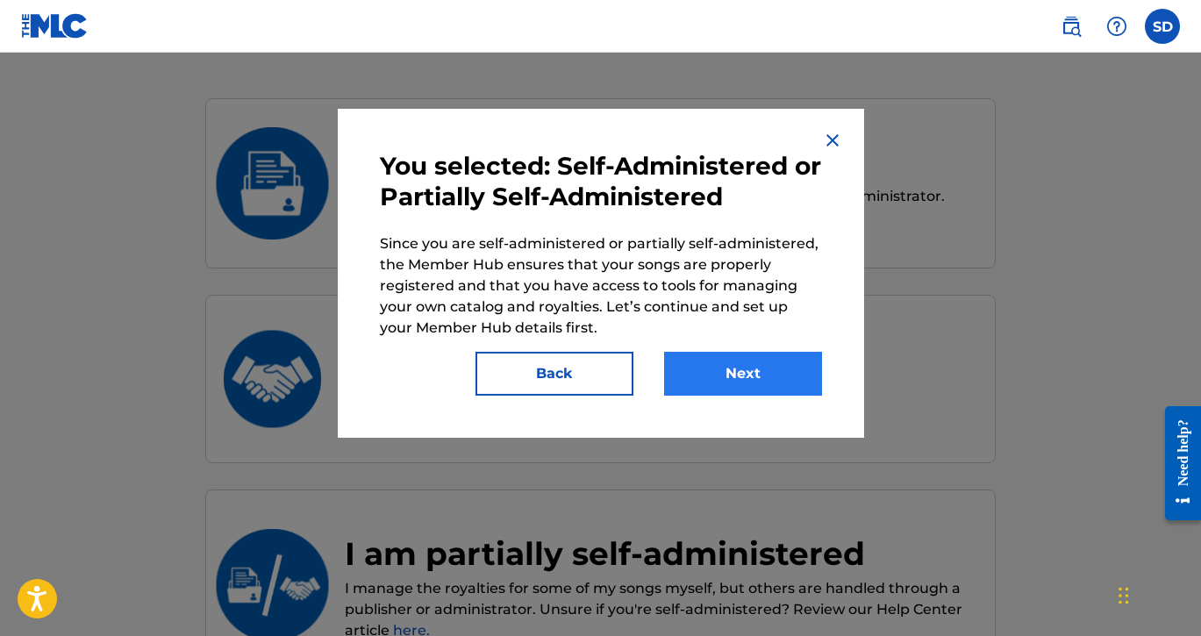
click at [746, 368] on button "Next" at bounding box center [743, 374] width 158 height 44
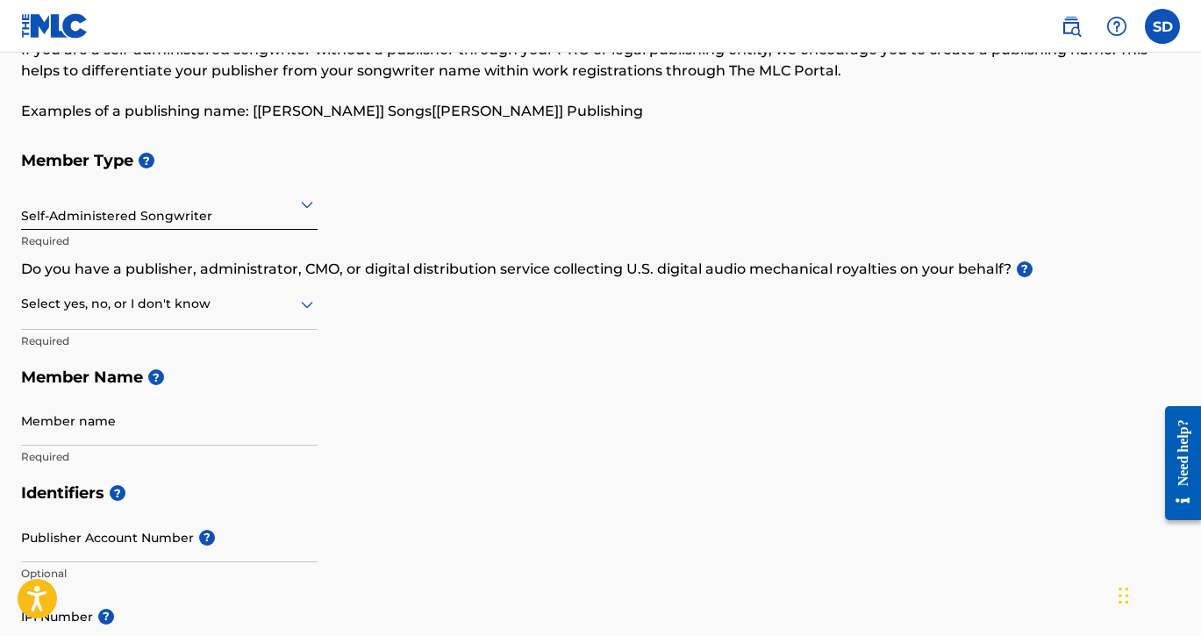
scroll to position [111, 0]
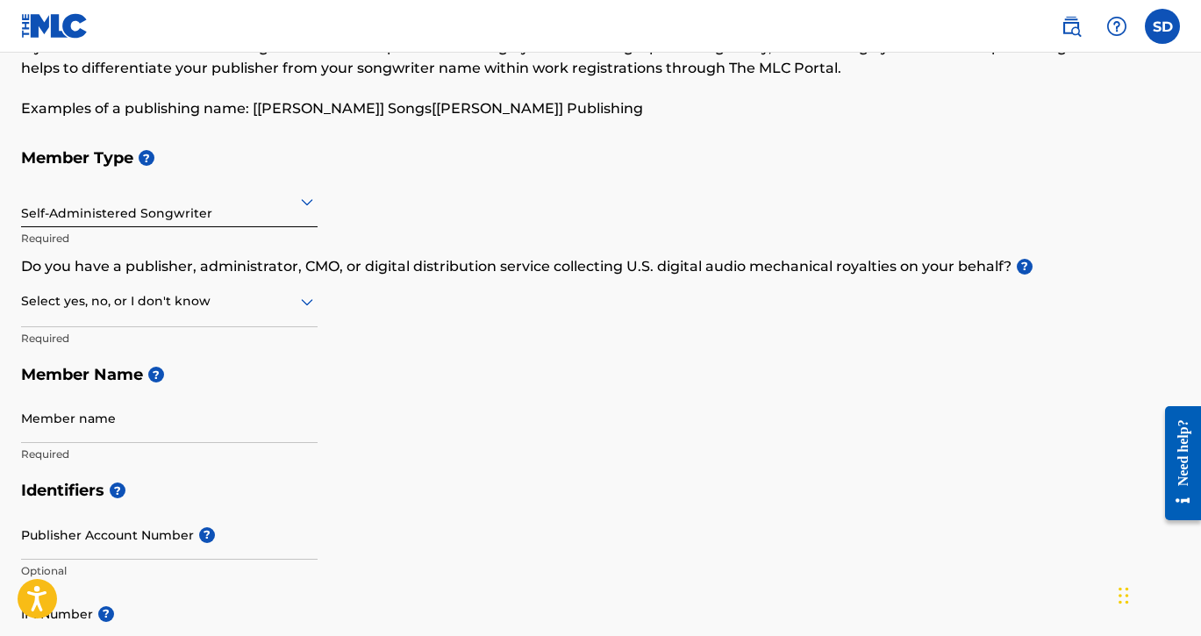
click at [304, 310] on icon at bounding box center [307, 301] width 21 height 21
click at [521, 308] on div "Member Type ? Self-Administered Songwriter Required Do you have a publisher, ad…" at bounding box center [600, 306] width 1159 height 333
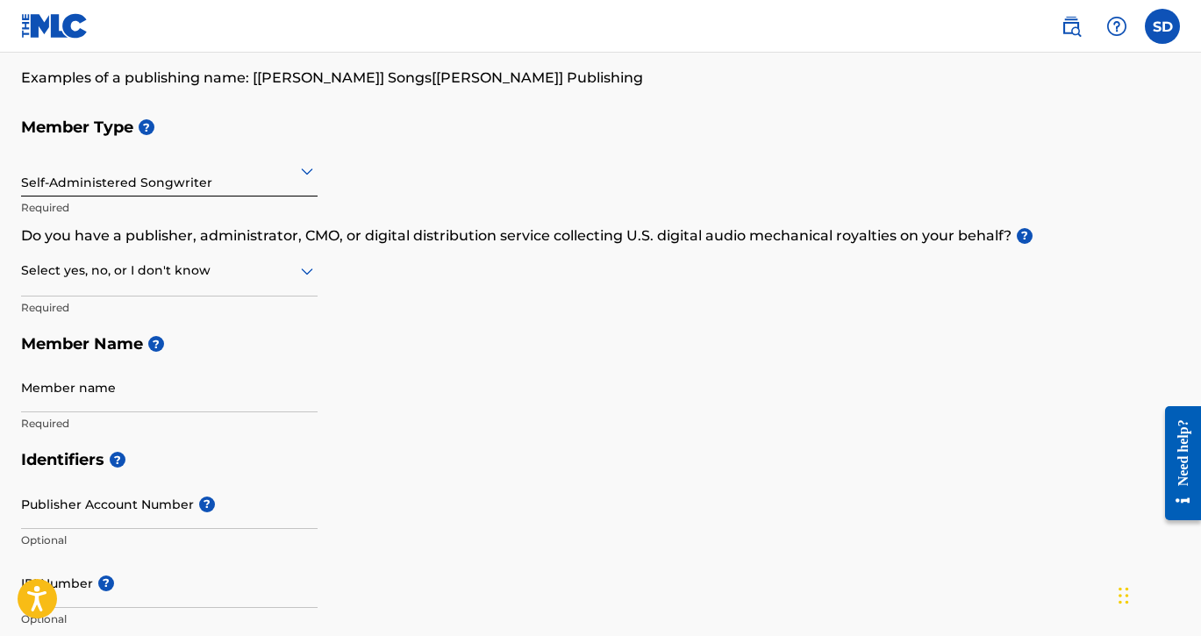
scroll to position [153, 0]
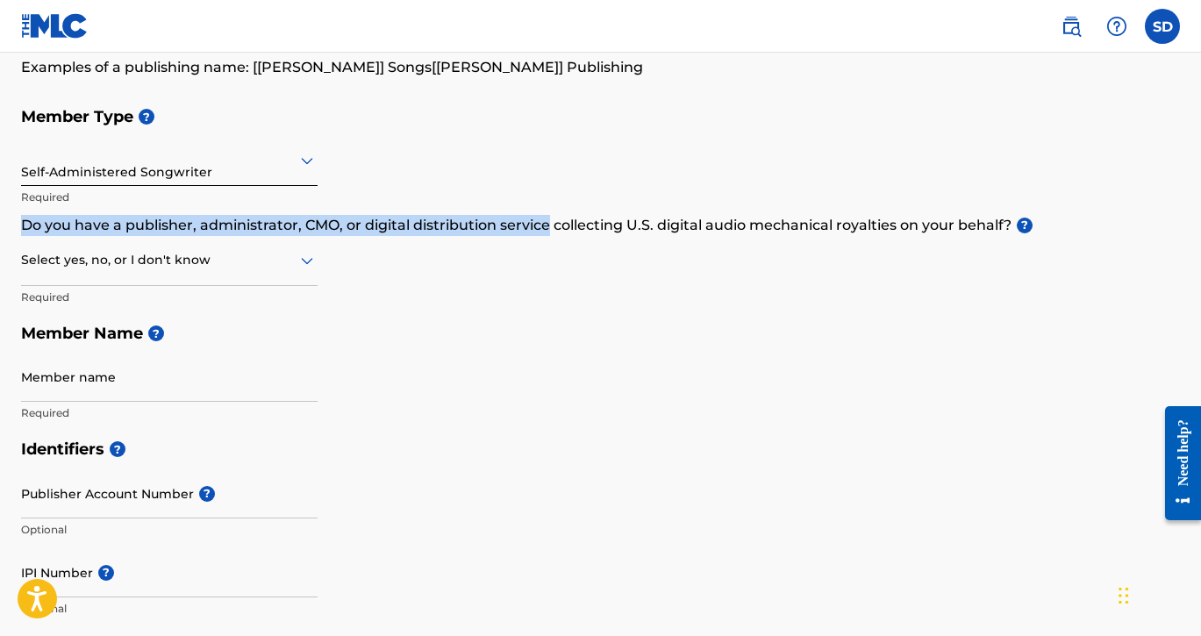
drag, startPoint x: 25, startPoint y: 226, endPoint x: 546, endPoint y: 220, distance: 521.3
click at [546, 220] on p "Do you have a publisher, administrator, CMO, or digital distribution service co…" at bounding box center [600, 225] width 1159 height 21
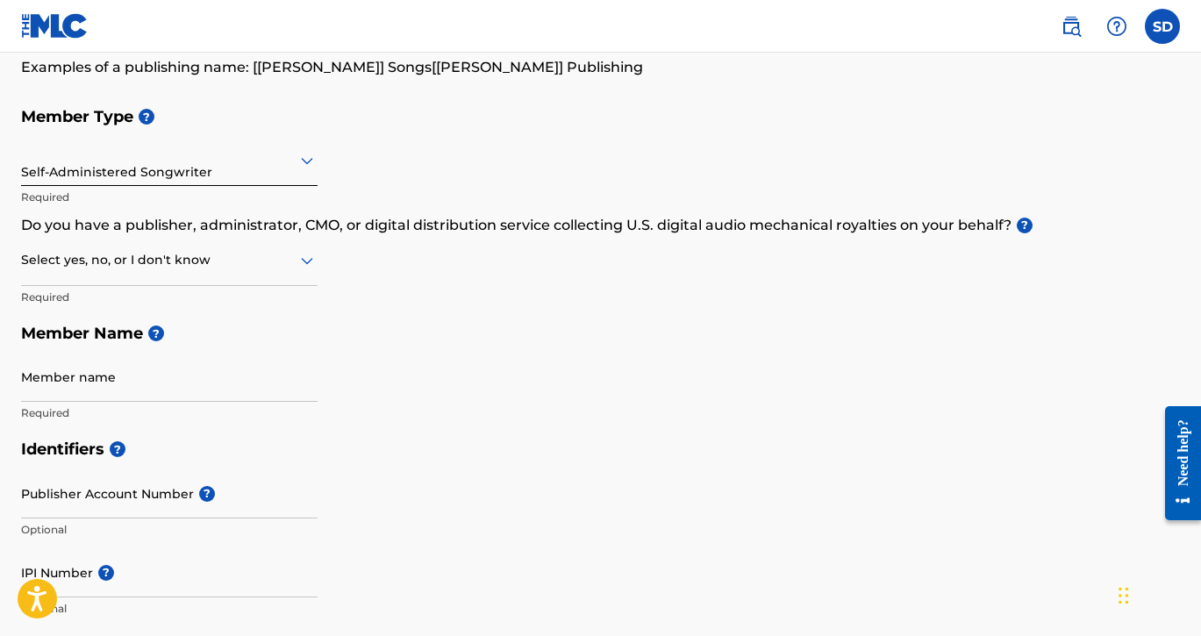
click at [669, 277] on div "Member Type ? Self-Administered Songwriter Required Do you have a publisher, ad…" at bounding box center [600, 264] width 1159 height 333
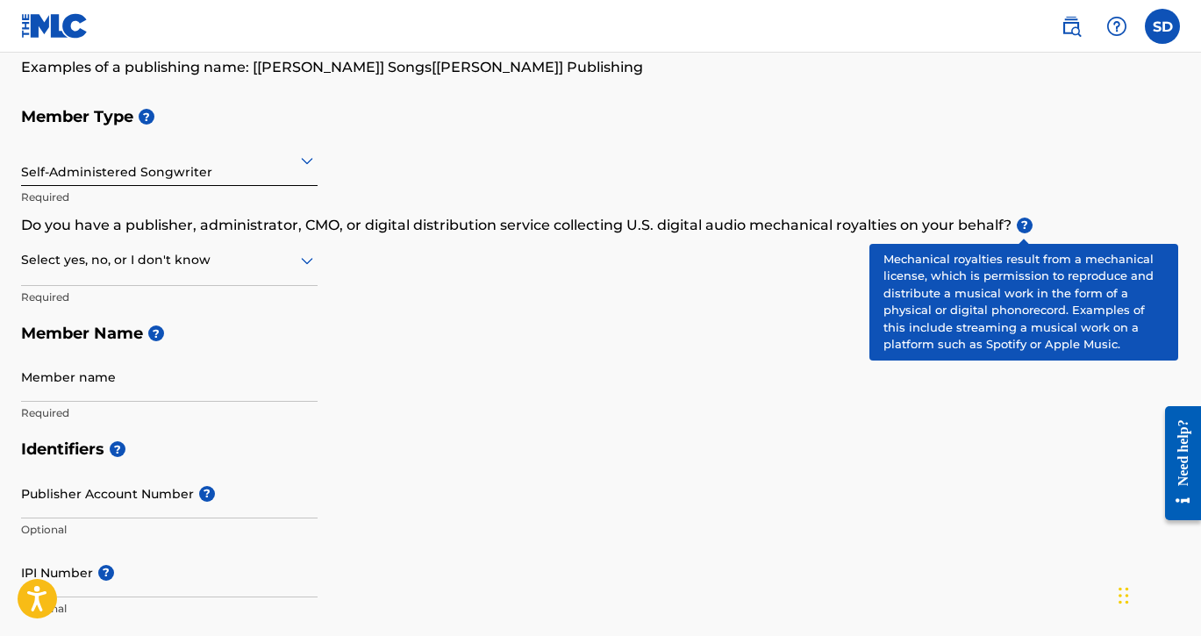
click at [1021, 218] on span "?" at bounding box center [1025, 226] width 16 height 16
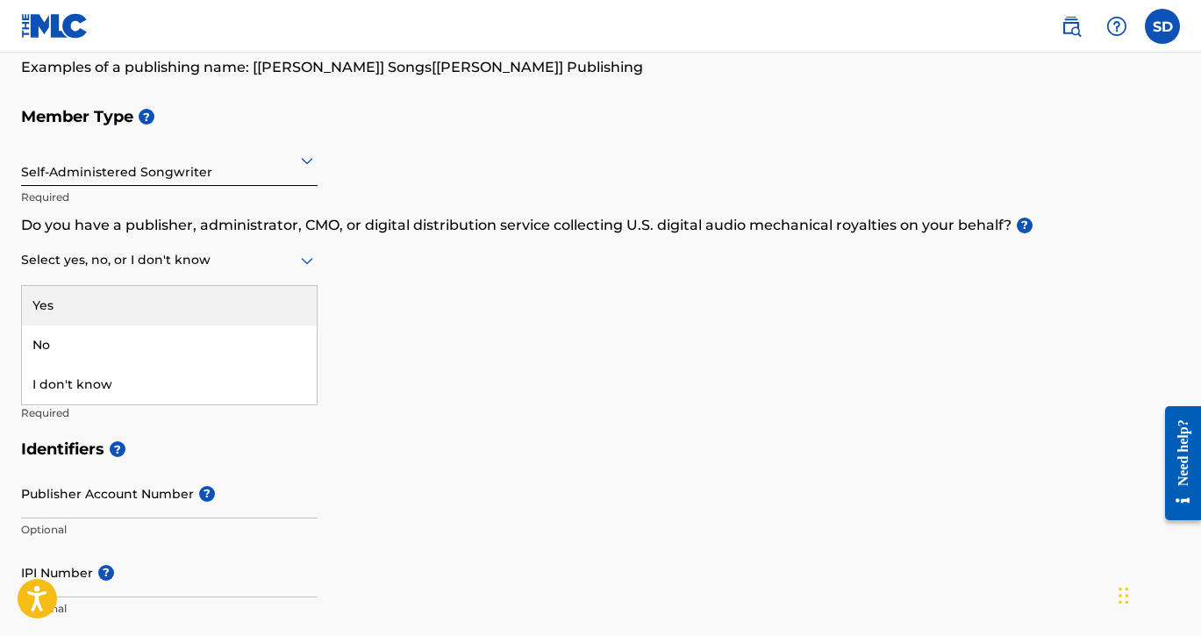
click at [276, 267] on div at bounding box center [169, 260] width 297 height 22
click at [246, 306] on div "Yes" at bounding box center [169, 305] width 295 height 39
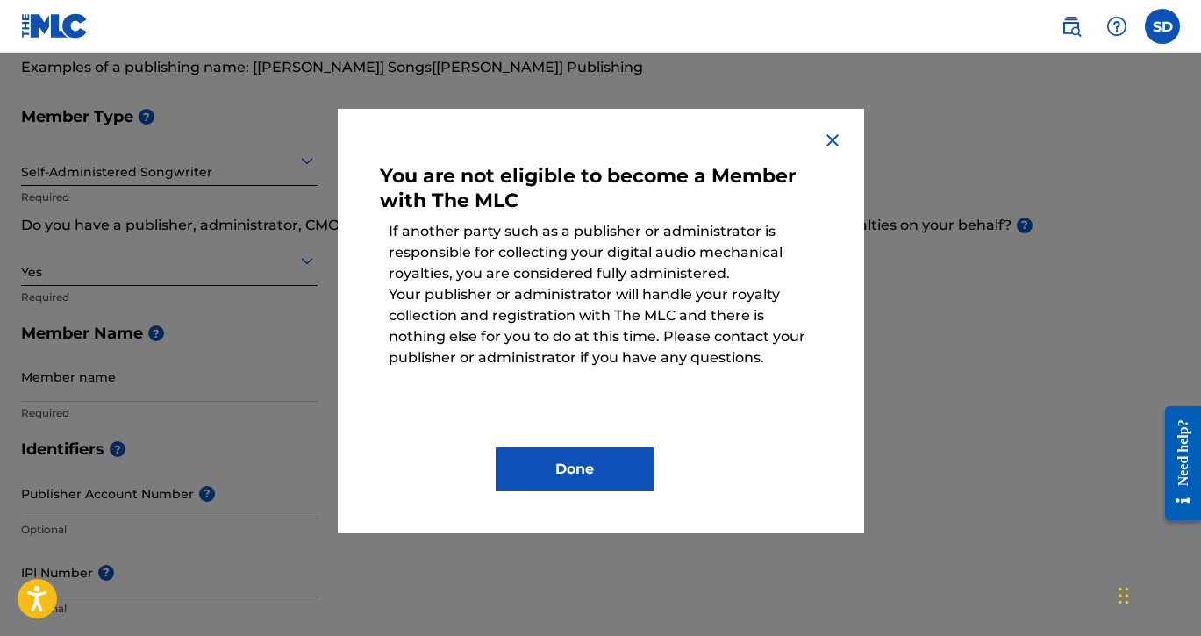
click at [828, 140] on img at bounding box center [832, 140] width 21 height 21
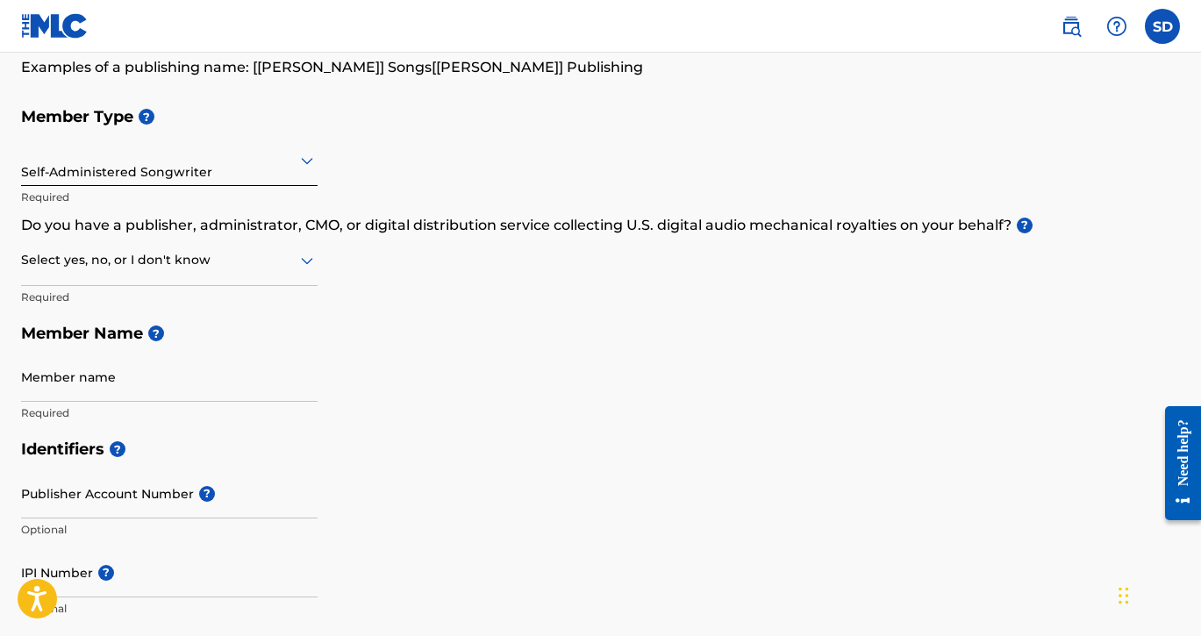
click at [235, 267] on div at bounding box center [169, 260] width 297 height 22
click at [219, 342] on div "No" at bounding box center [169, 345] width 295 height 39
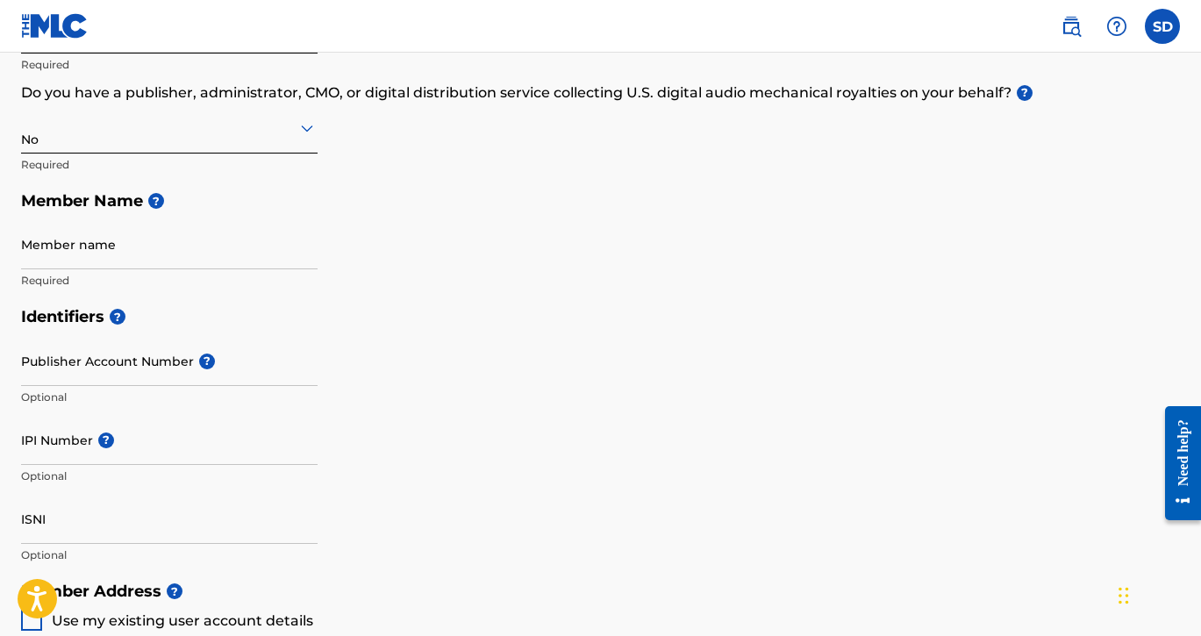
scroll to position [291, 0]
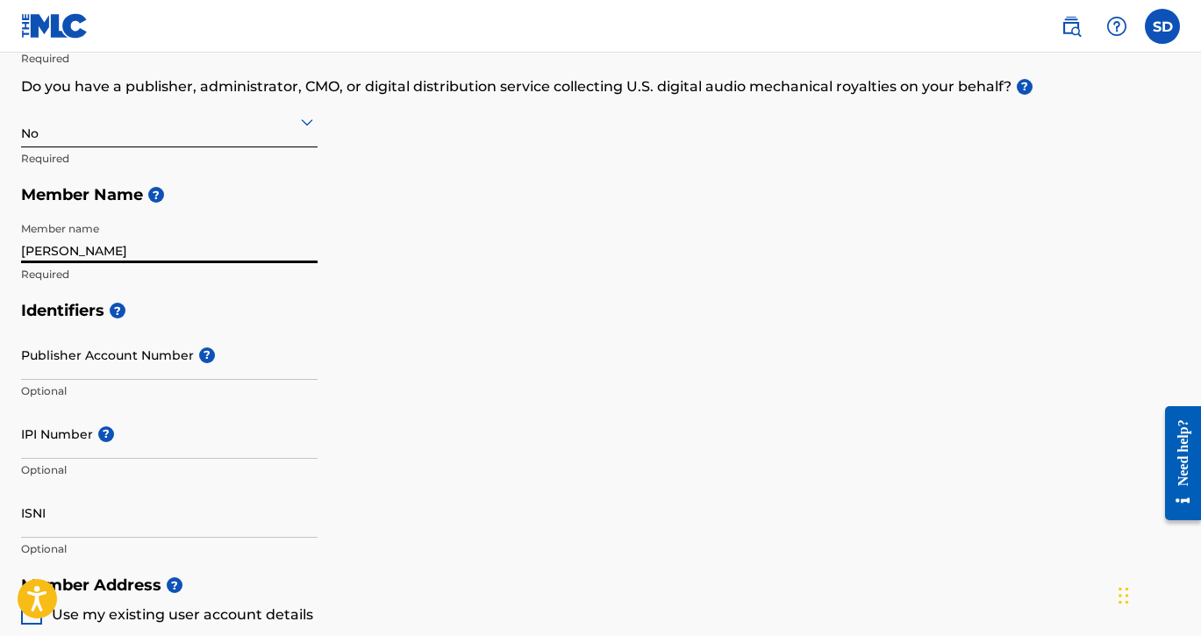
type input "Spencer Diamond"
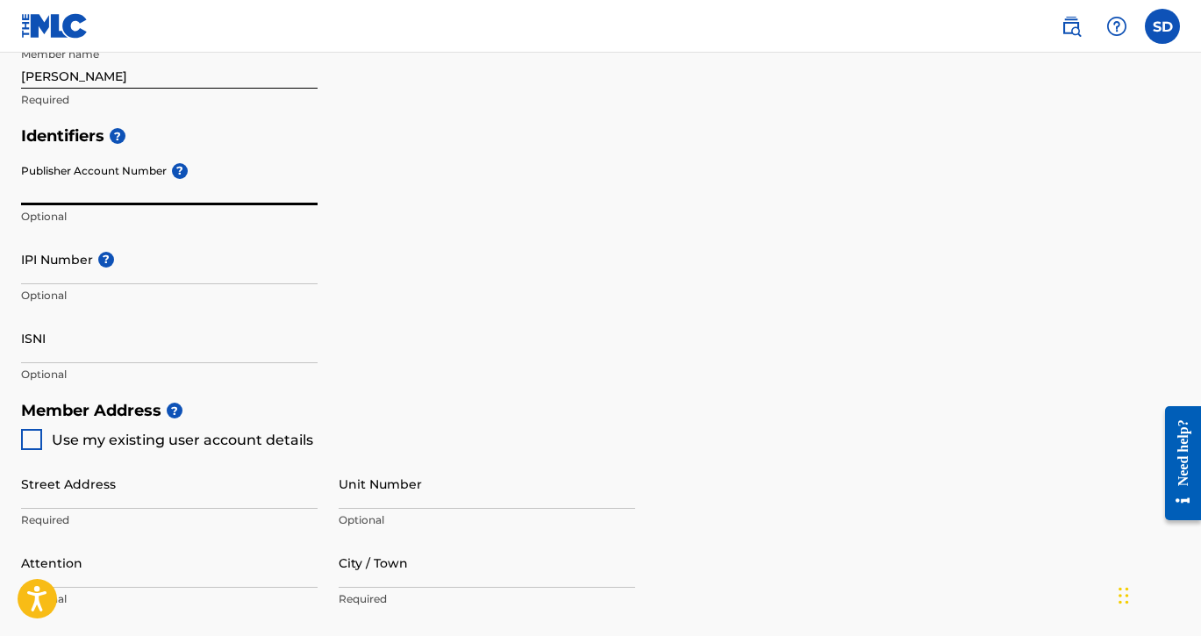
scroll to position [482, 0]
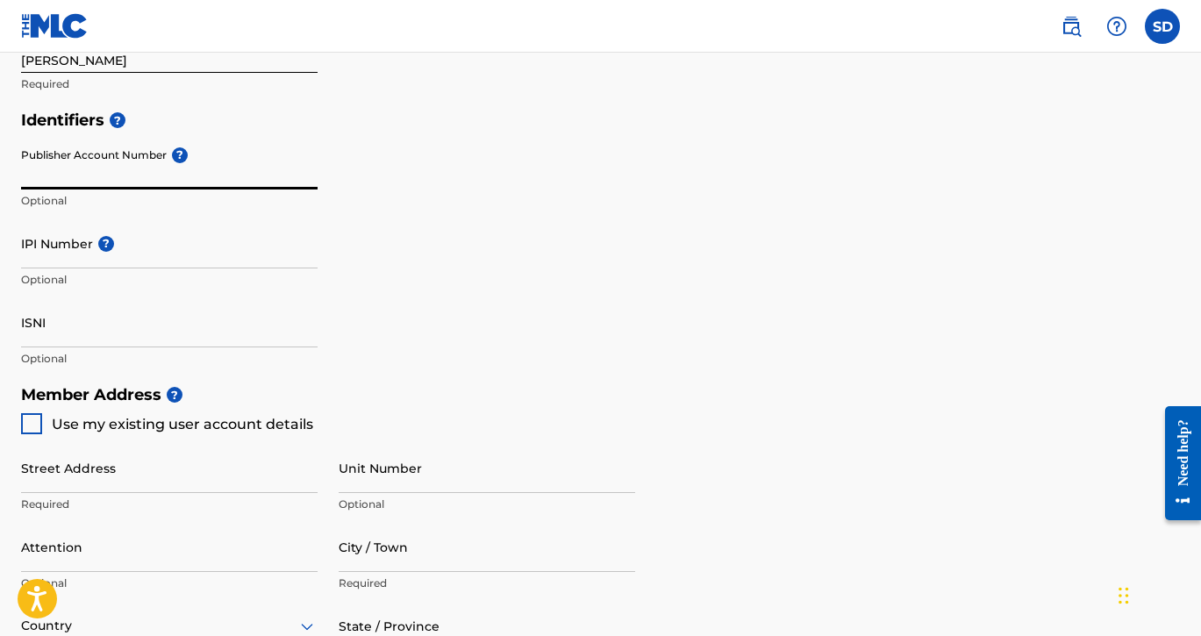
click at [147, 163] on input "Publisher Account Number ?" at bounding box center [169, 165] width 297 height 50
click at [73, 249] on input "IPI Number ?" at bounding box center [169, 243] width 297 height 50
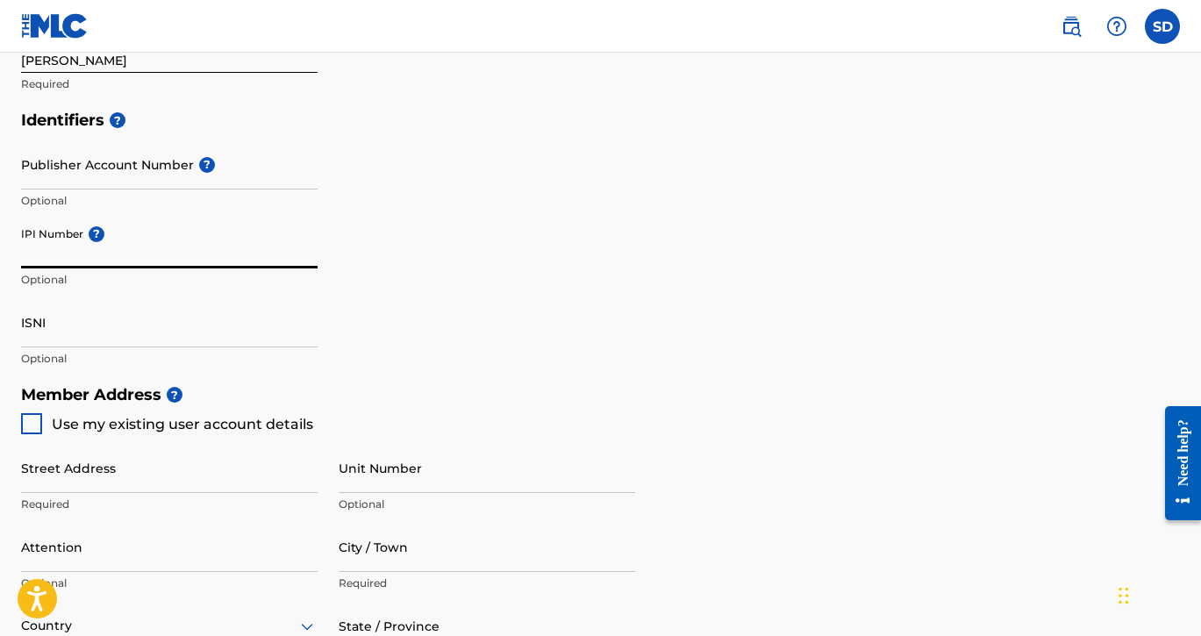
paste input "01021661407"
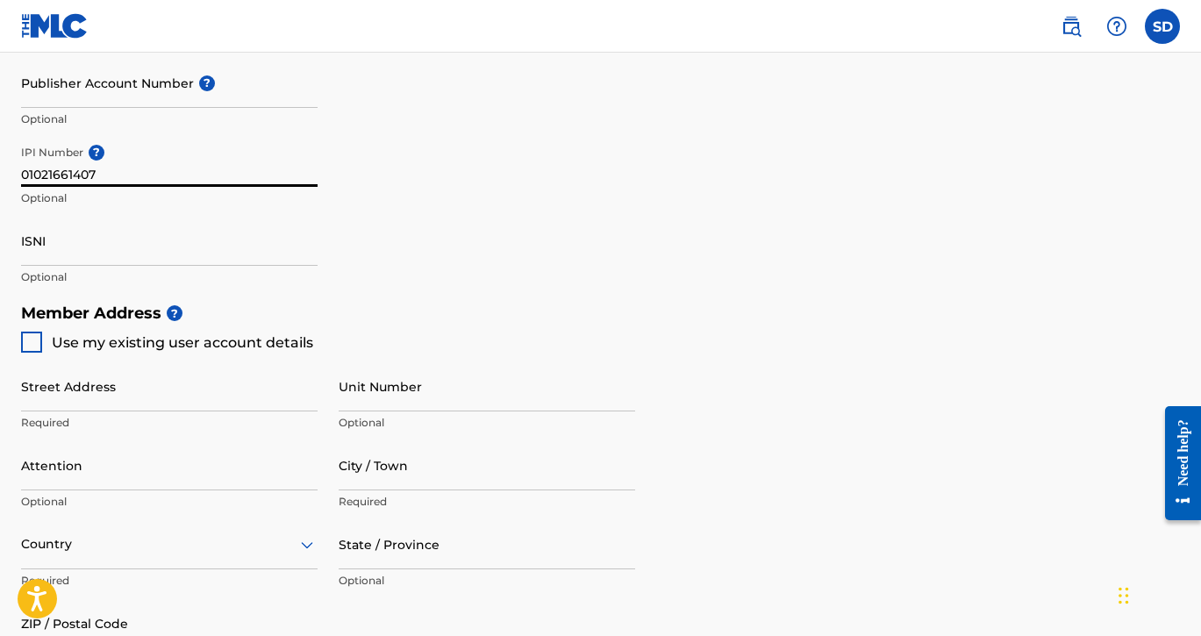
scroll to position [570, 0]
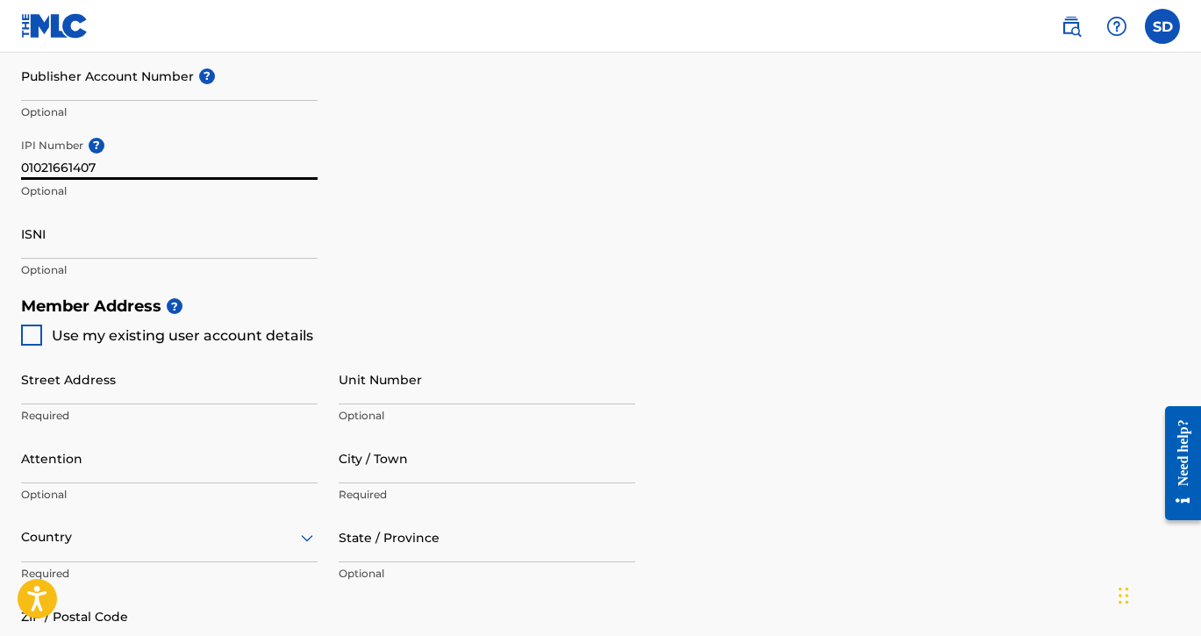
type input "01021661407"
click at [33, 343] on div at bounding box center [31, 335] width 21 height 21
type input "[STREET_ADDRESS]"
type input "[GEOGRAPHIC_DATA]"
type input "40513"
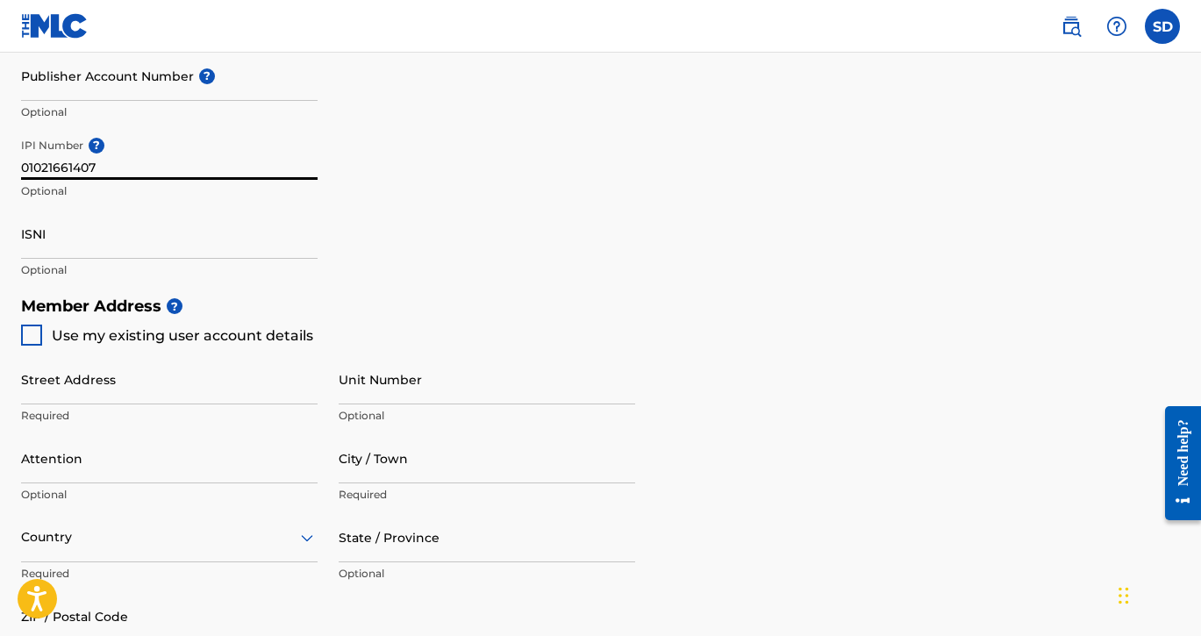
type input "859"
type input "4023338"
type input "[EMAIL_ADDRESS][DOMAIN_NAME]"
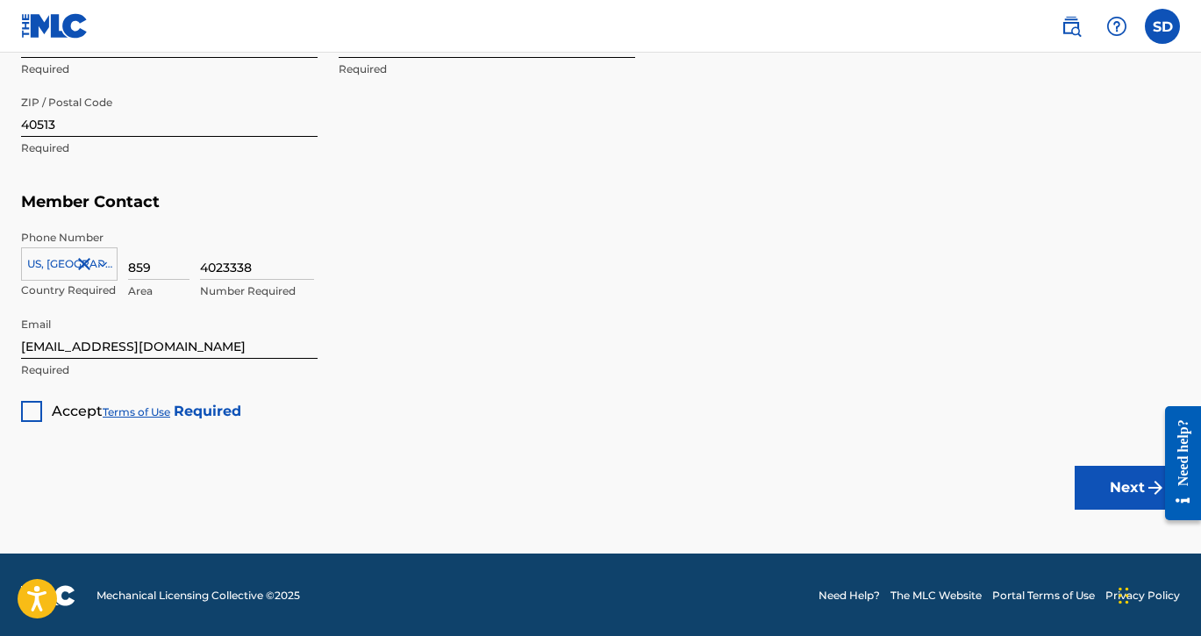
scroll to position [1074, 0]
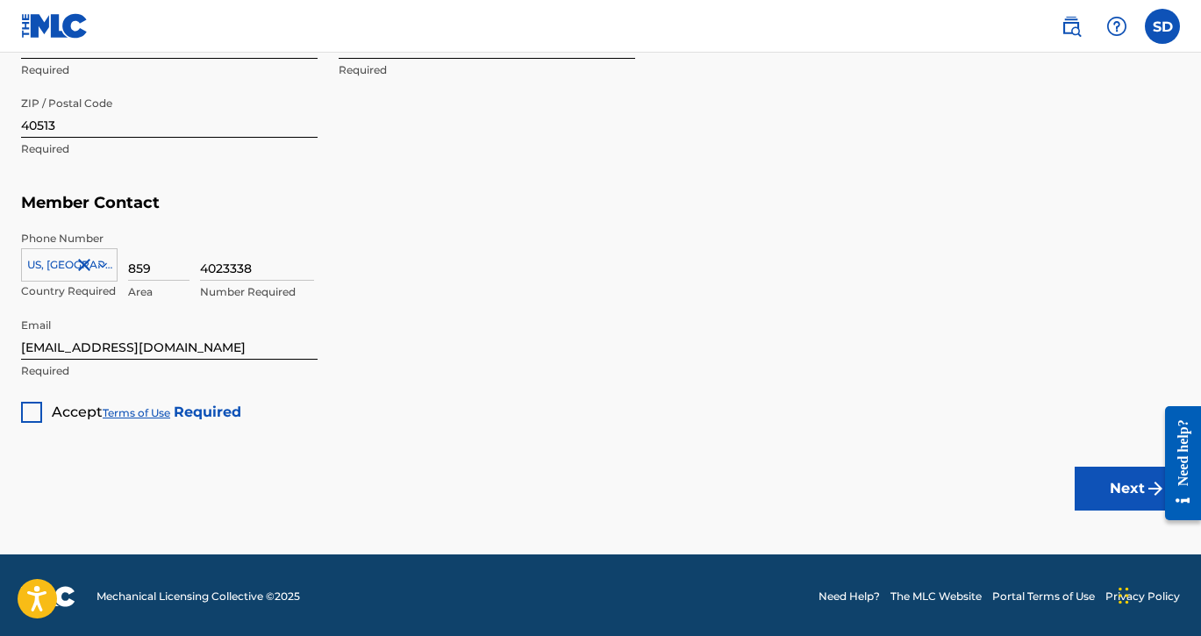
click at [37, 410] on div at bounding box center [31, 412] width 21 height 21
click at [1114, 491] on button "Next" at bounding box center [1127, 489] width 105 height 44
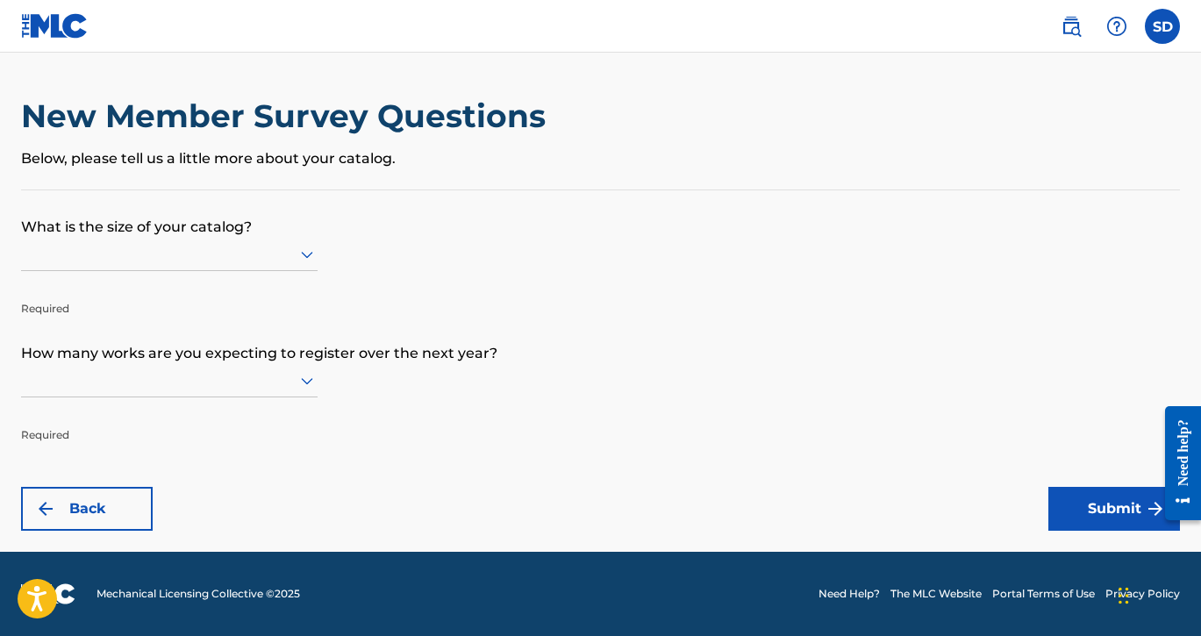
click at [271, 265] on div at bounding box center [169, 254] width 297 height 22
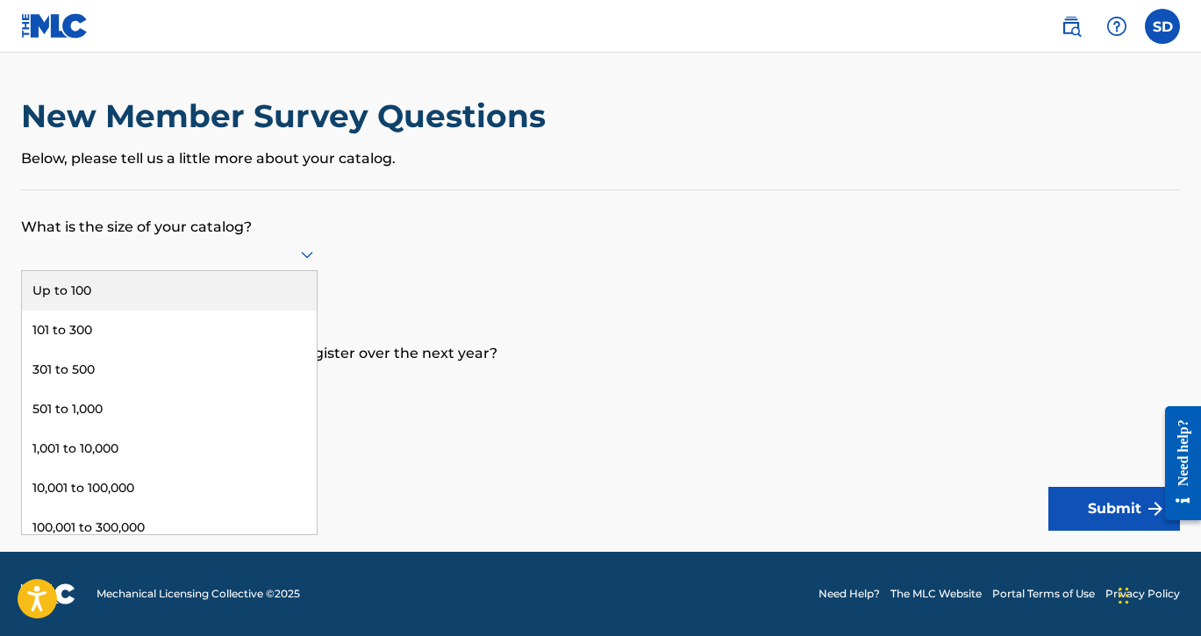
click at [252, 296] on div "Up to 100" at bounding box center [169, 290] width 295 height 39
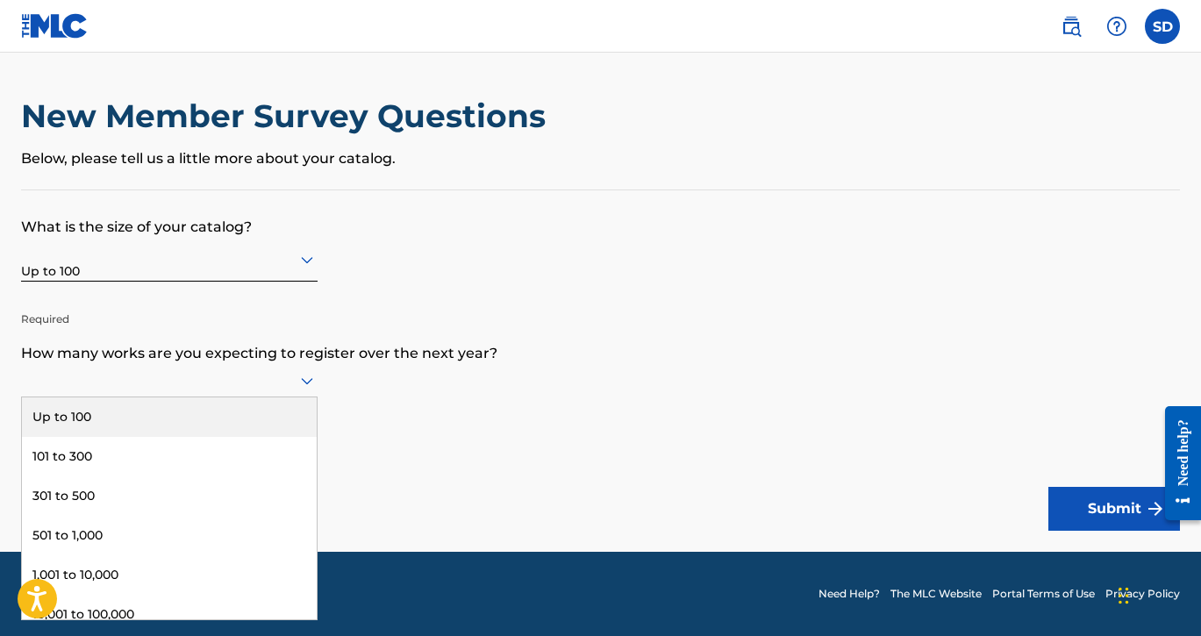
scroll to position [1, 0]
click at [264, 390] on div at bounding box center [169, 380] width 297 height 22
click at [248, 429] on div "Up to 100" at bounding box center [169, 417] width 295 height 39
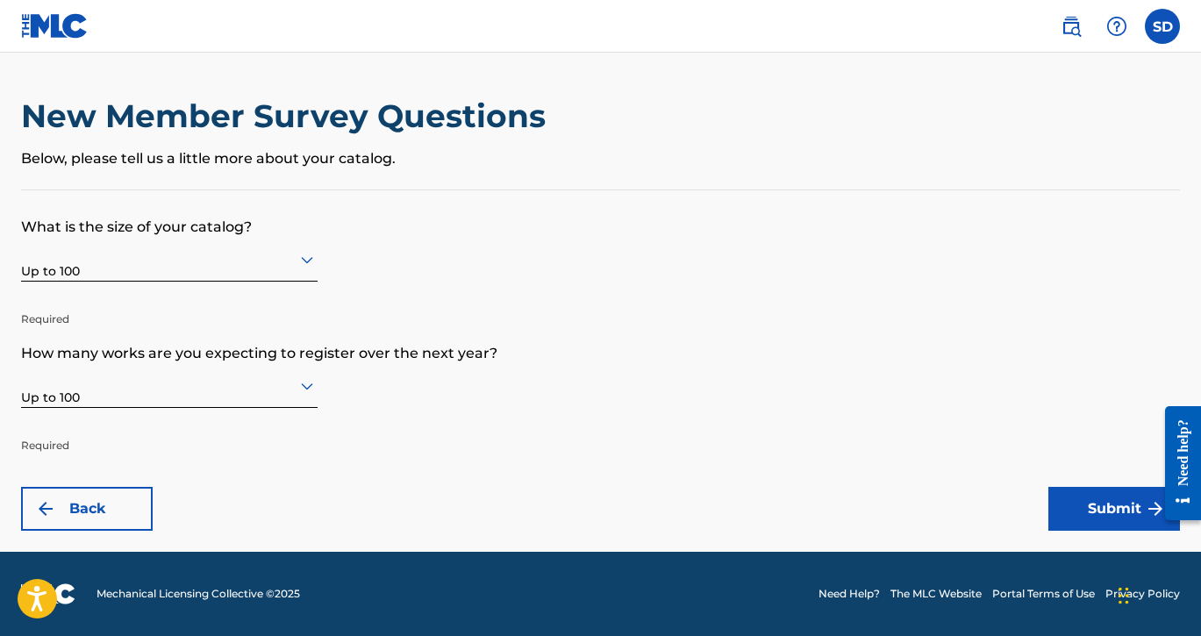
scroll to position [0, 0]
click at [1078, 509] on button "Submit" at bounding box center [1115, 509] width 132 height 44
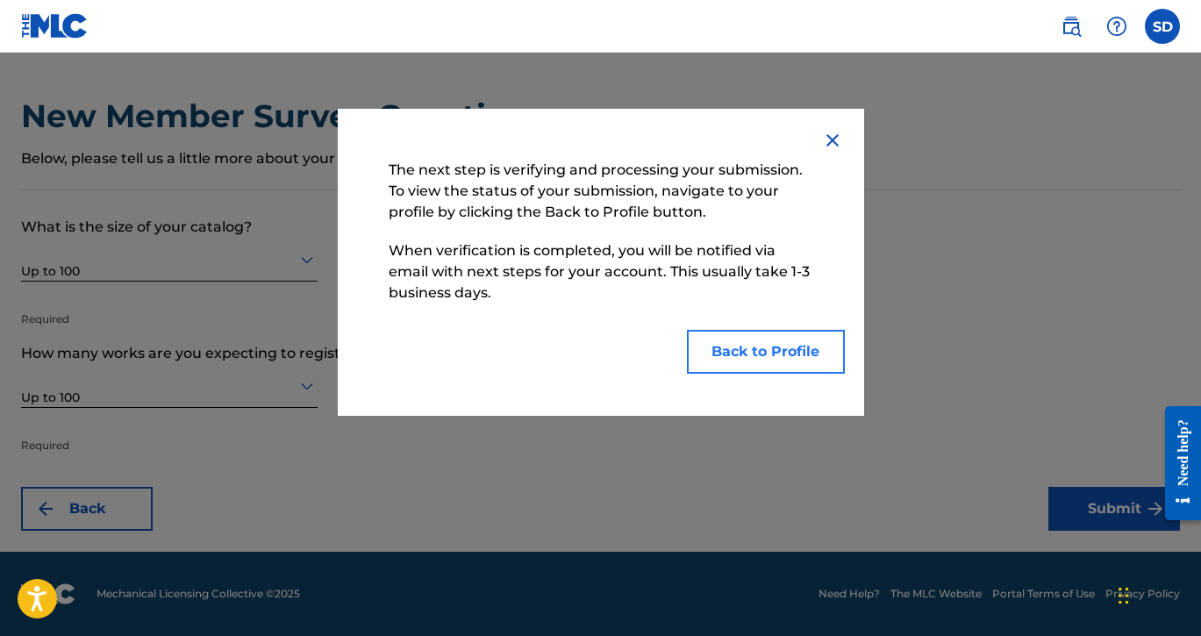
click at [790, 358] on button "Back to Profile" at bounding box center [766, 352] width 158 height 44
